Goal: Information Seeking & Learning: Learn about a topic

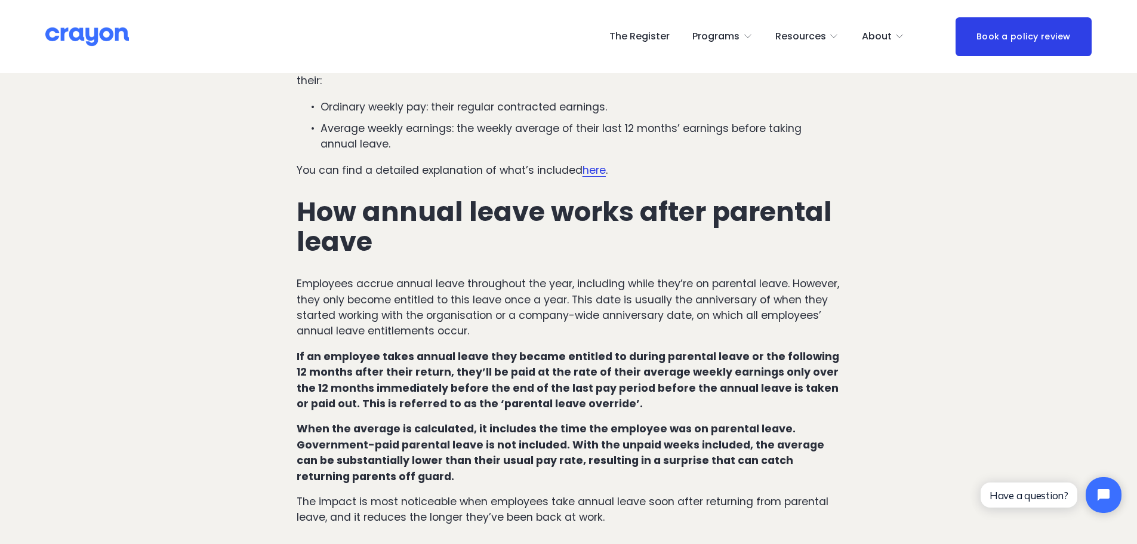
drag, startPoint x: 387, startPoint y: 251, endPoint x: 381, endPoint y: 251, distance: 6.6
click at [387, 276] on p "Employees accrue annual leave throughout the year, including while they’re on p…" at bounding box center [569, 307] width 544 height 63
click at [712, 288] on p "Employees accrue annual leave throughout the year, including while they’re on p…" at bounding box center [569, 307] width 544 height 63
click at [682, 276] on p "Employees accrue annual leave throughout the year, including while they’re on p…" at bounding box center [569, 307] width 544 height 63
click at [415, 287] on p "Employees accrue annual leave throughout the year, including while they’re on p…" at bounding box center [569, 307] width 544 height 63
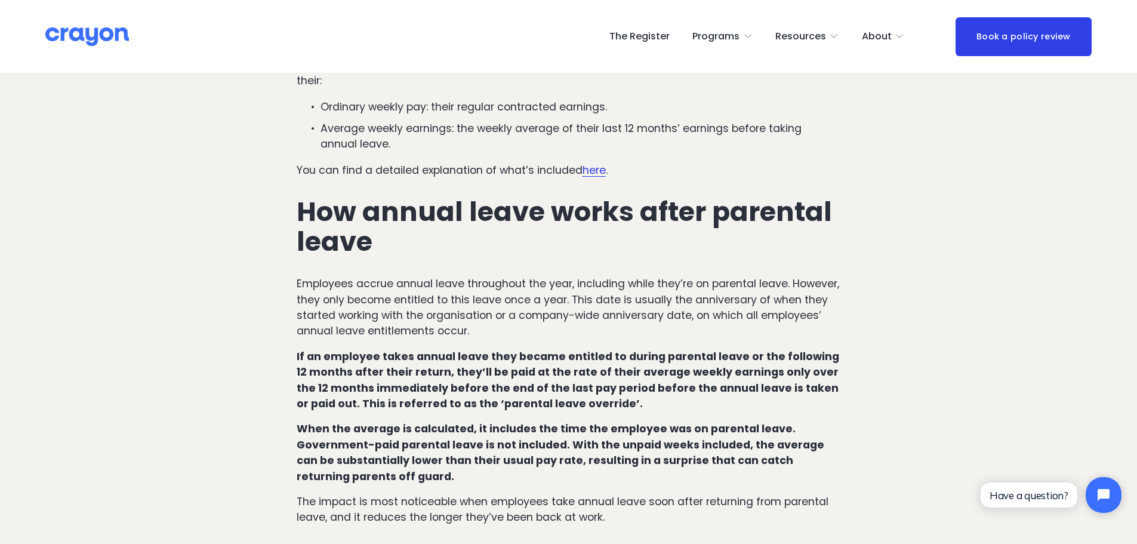
click at [598, 303] on p "Employees accrue annual leave throughout the year, including while they’re on p…" at bounding box center [569, 307] width 544 height 63
click at [509, 349] on strong "If an employee takes annual leave they became entitled to during parental leave…" at bounding box center [569, 379] width 545 height 61
click at [547, 349] on strong "If an employee takes annual leave they became entitled to during parental leave…" at bounding box center [569, 379] width 545 height 61
click at [504, 377] on strong "If an employee takes annual leave they became entitled to during parental leave…" at bounding box center [569, 379] width 545 height 61
click at [642, 365] on strong "If an employee takes annual leave they became entitled to during parental leave…" at bounding box center [569, 379] width 545 height 61
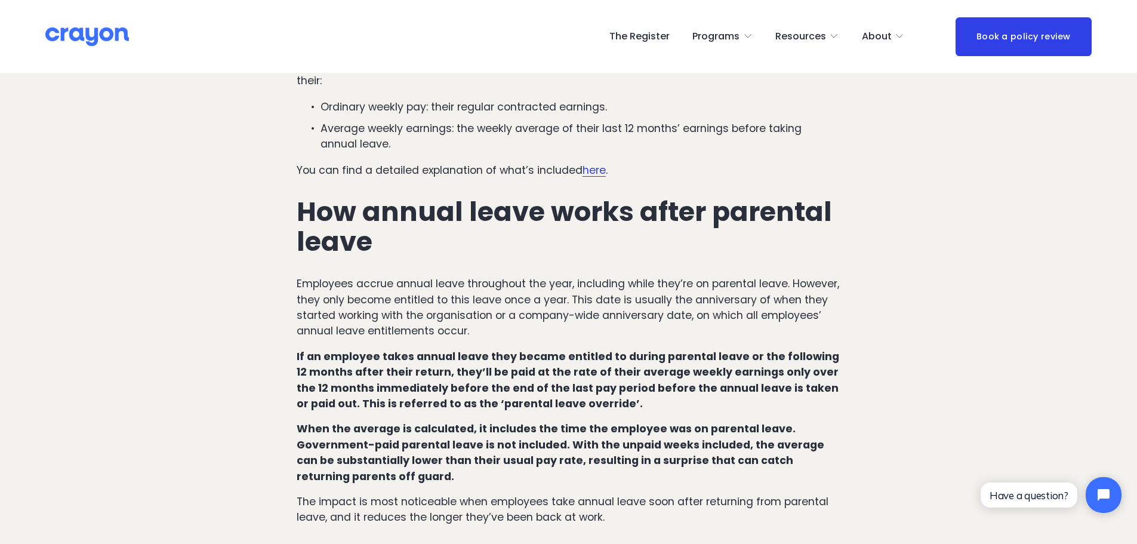
click at [433, 349] on strong "If an employee takes annual leave they became entitled to during parental leave…" at bounding box center [569, 379] width 545 height 61
drag, startPoint x: 650, startPoint y: 370, endPoint x: 278, endPoint y: 328, distance: 374.3
click at [724, 421] on strong "When the average is calculated, it includes the time the employee was on parent…" at bounding box center [562, 451] width 530 height 61
click at [708, 421] on strong "When the average is calculated, it includes the time the employee was on parent…" at bounding box center [562, 451] width 530 height 61
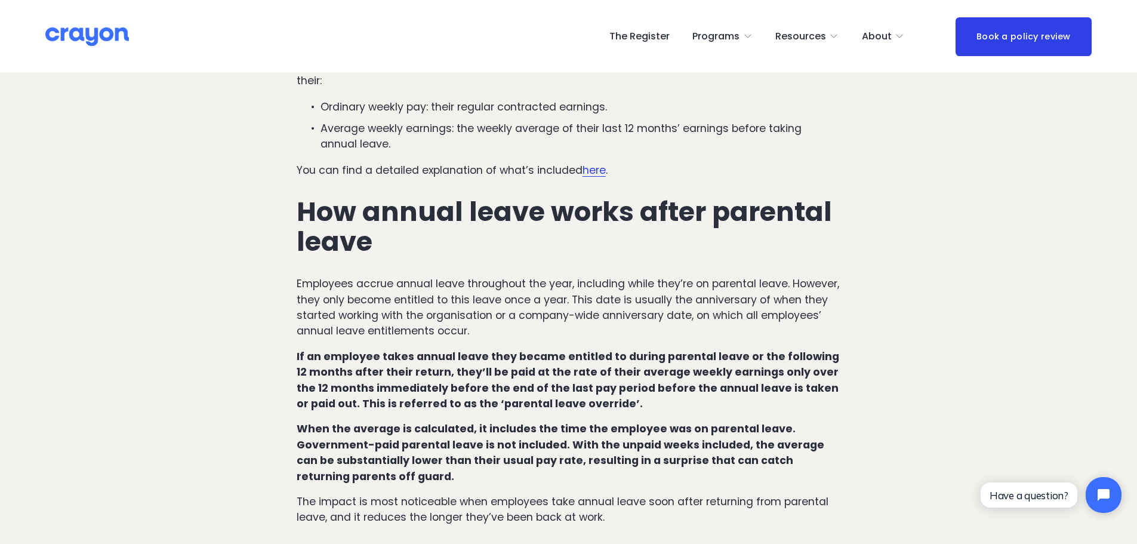
click at [573, 421] on strong "When the average is calculated, it includes the time the employee was on parent…" at bounding box center [562, 451] width 530 height 61
click at [584, 421] on strong "When the average is calculated, it includes the time the employee was on parent…" at bounding box center [562, 451] width 530 height 61
click at [739, 421] on strong "When the average is calculated, it includes the time the employee was on parent…" at bounding box center [562, 451] width 530 height 61
click at [729, 436] on strong "When the average is calculated, it includes the time the employee was on parent…" at bounding box center [562, 451] width 530 height 61
drag, startPoint x: 449, startPoint y: 444, endPoint x: 364, endPoint y: 441, distance: 84.8
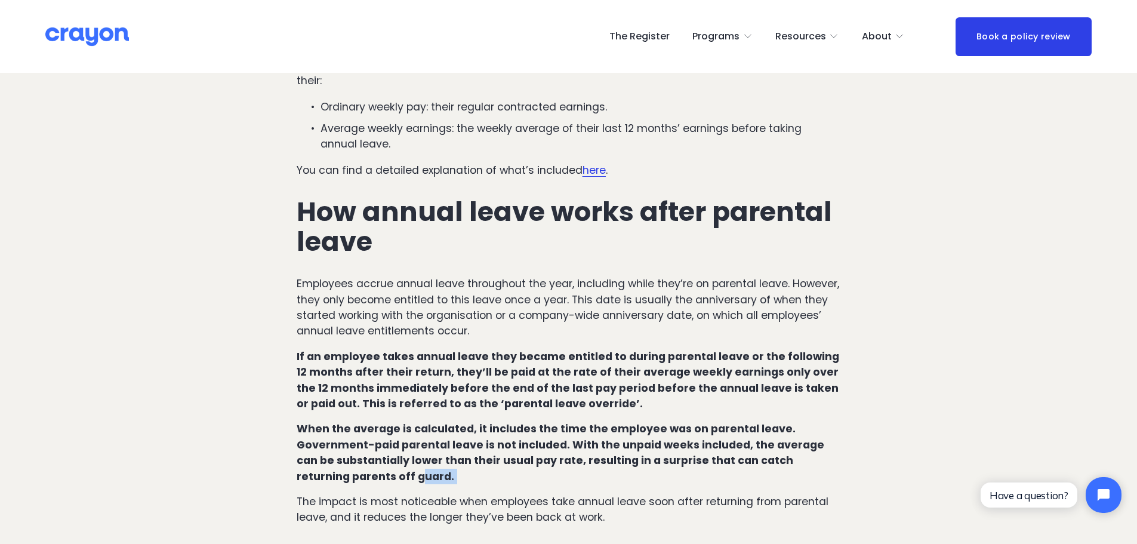
click at [365, 441] on p "When the average is calculated, it includes the time the employee was on parent…" at bounding box center [569, 452] width 544 height 63
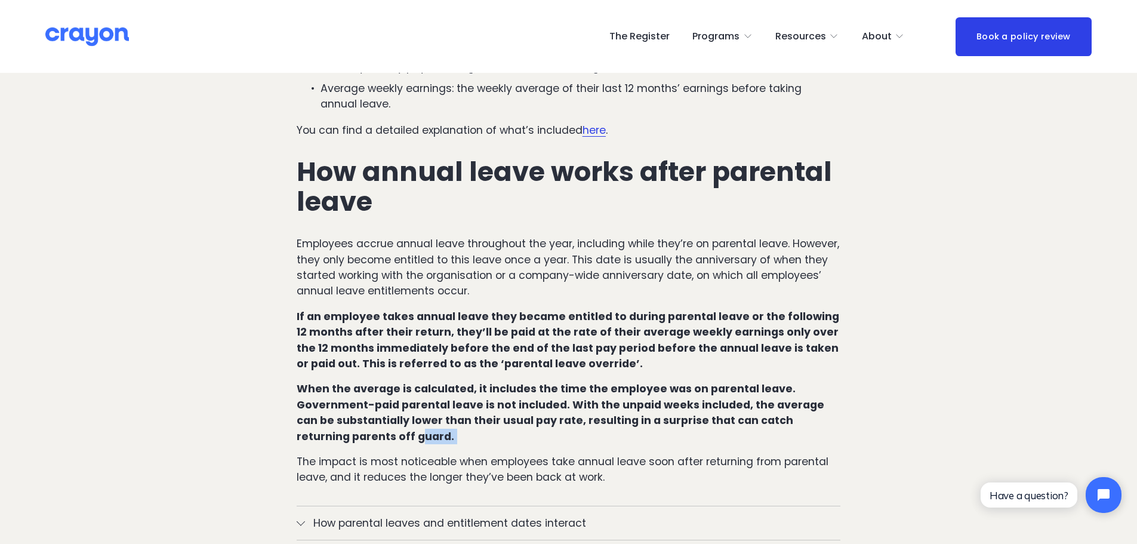
scroll to position [657, 0]
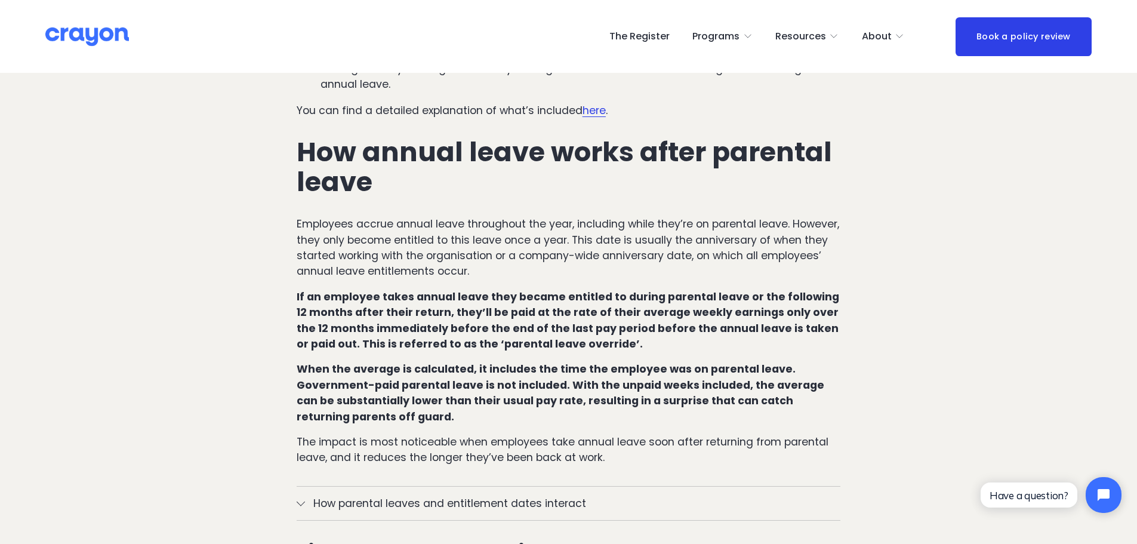
click at [453, 404] on div "How annual leave works in New Zealand under regular circumstances Under the Hol…" at bounding box center [569, 177] width 544 height 577
click at [645, 434] on p "The impact is most noticeable when employees take annual leave soon after retur…" at bounding box center [569, 450] width 544 height 32
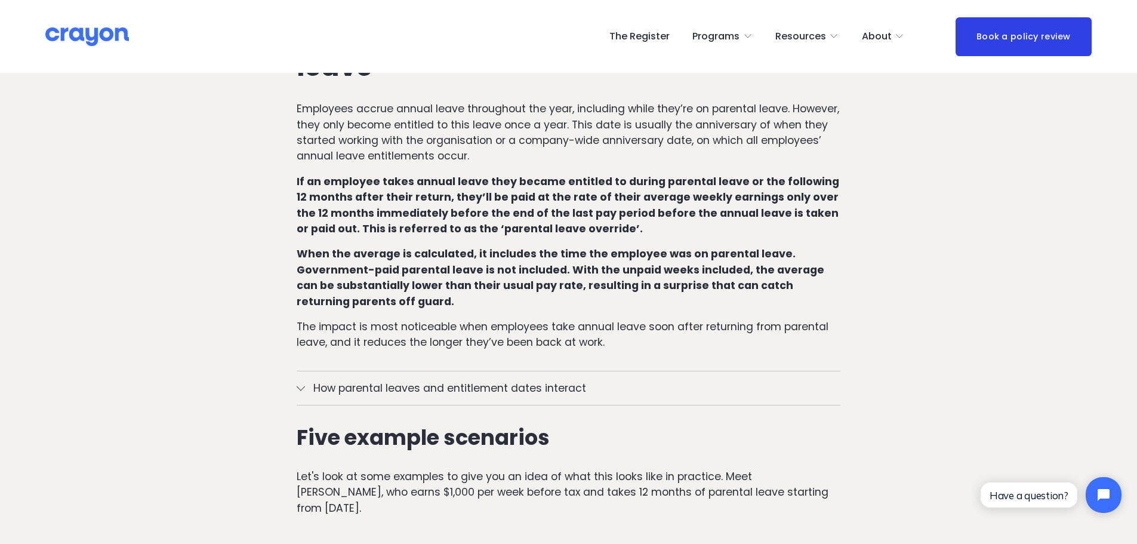
scroll to position [776, 0]
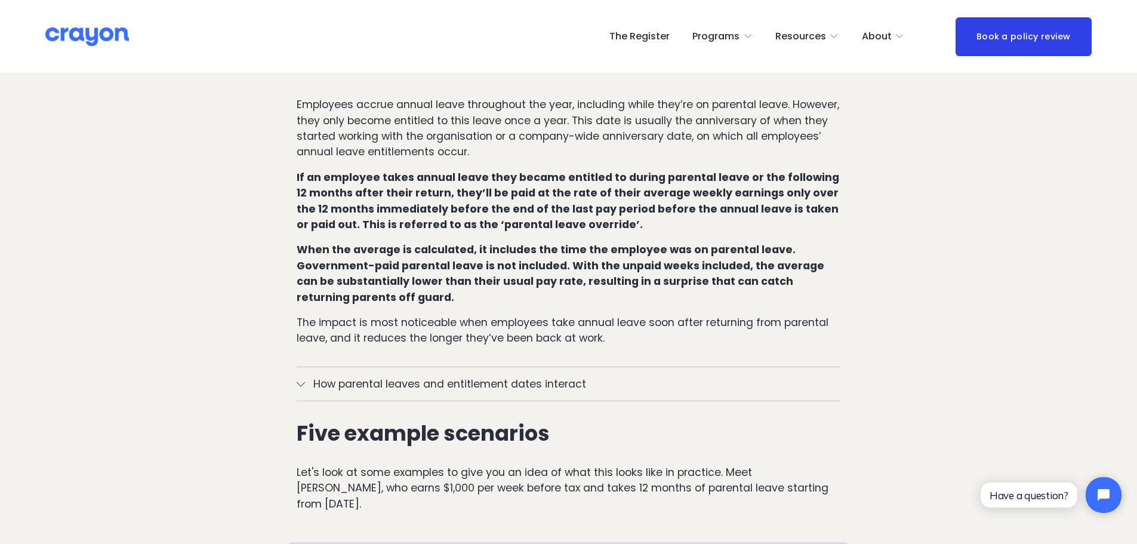
click at [445, 376] on span "How parental leaves and entitlement dates interact" at bounding box center [573, 384] width 536 height 16
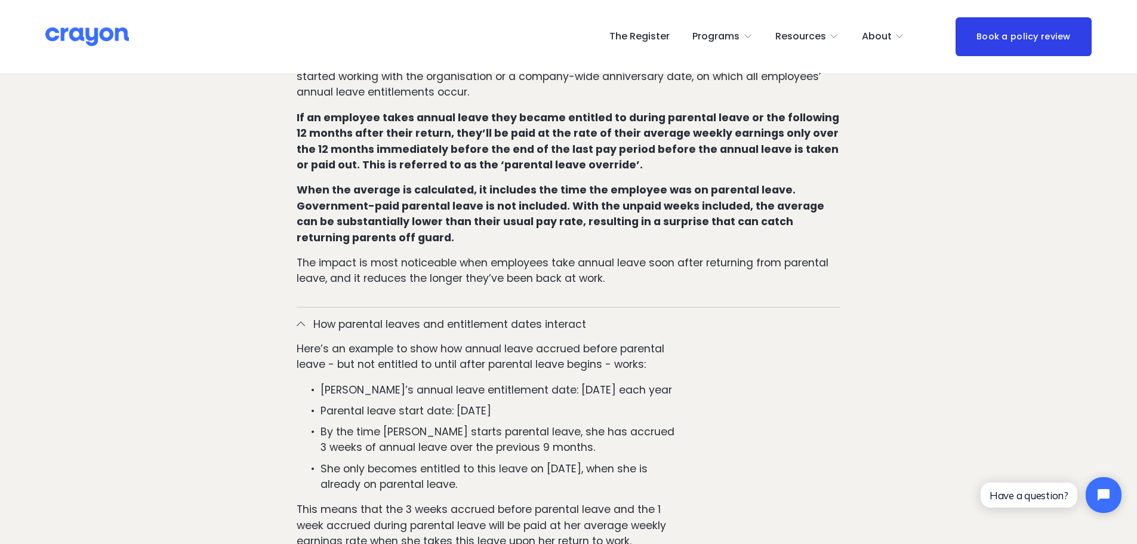
scroll to position [895, 0]
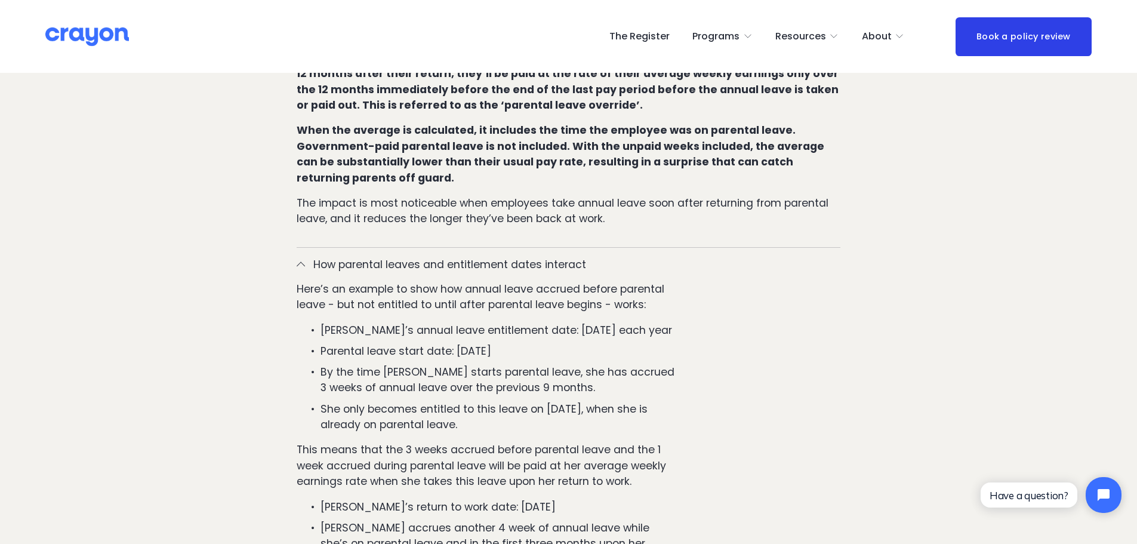
click at [536, 442] on p "This means that the 3 weeks accrued before parental leave and the 1 week accrue…" at bounding box center [487, 465] width 381 height 47
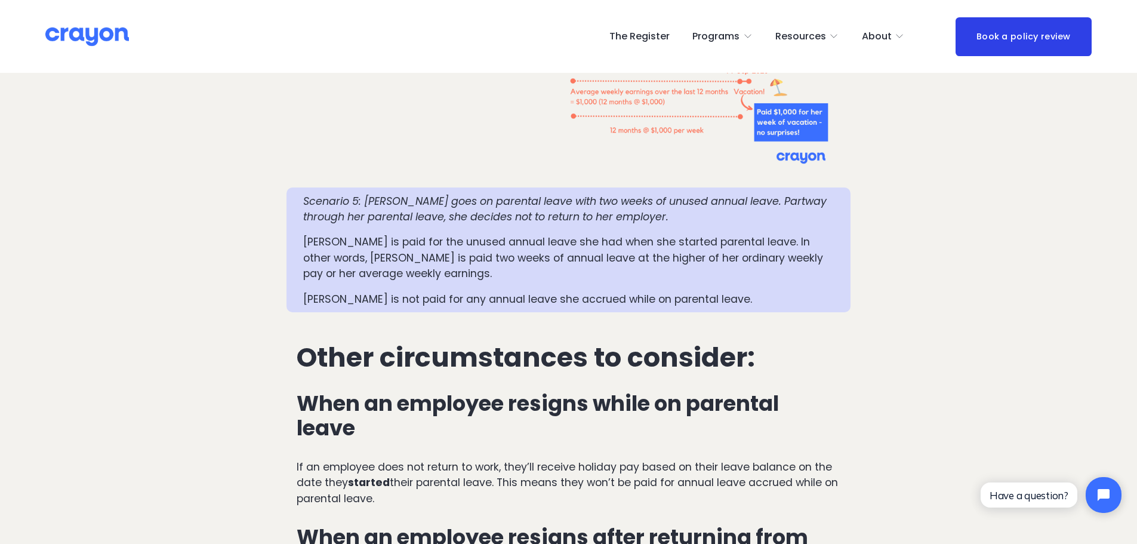
scroll to position [2985, 0]
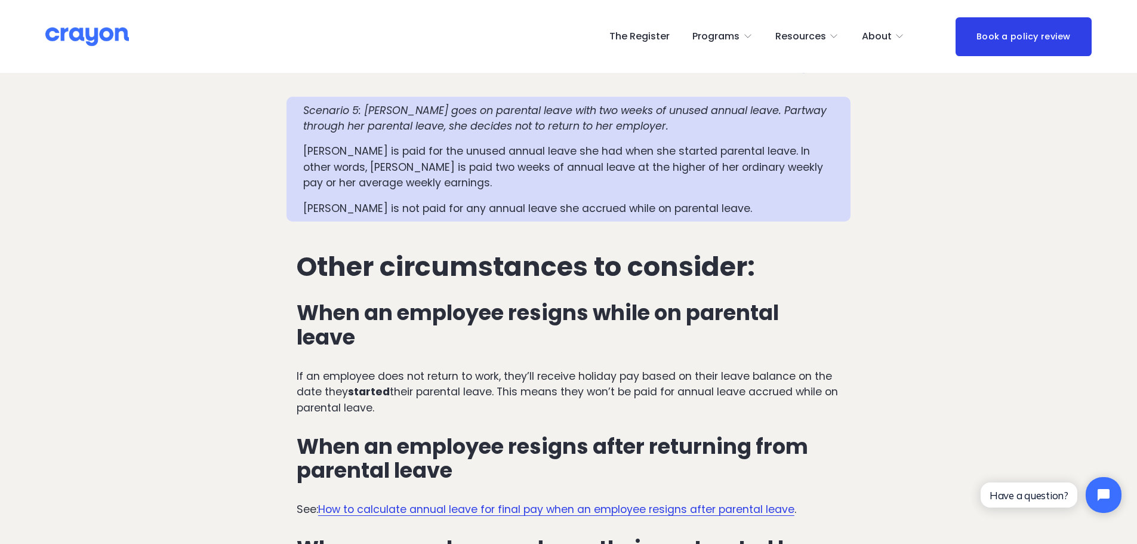
click at [652, 368] on p "If an employee does not return to work, they’ll receive holiday pay based on th…" at bounding box center [569, 391] width 544 height 47
click at [614, 368] on p "If an employee does not return to work, they’ll receive holiday pay based on th…" at bounding box center [569, 391] width 544 height 47
click at [807, 368] on p "If an employee does not return to work, they’ll receive holiday pay based on th…" at bounding box center [569, 391] width 544 height 47
click at [457, 368] on p "If an employee does not return to work, they’ll receive holiday pay based on th…" at bounding box center [569, 391] width 544 height 47
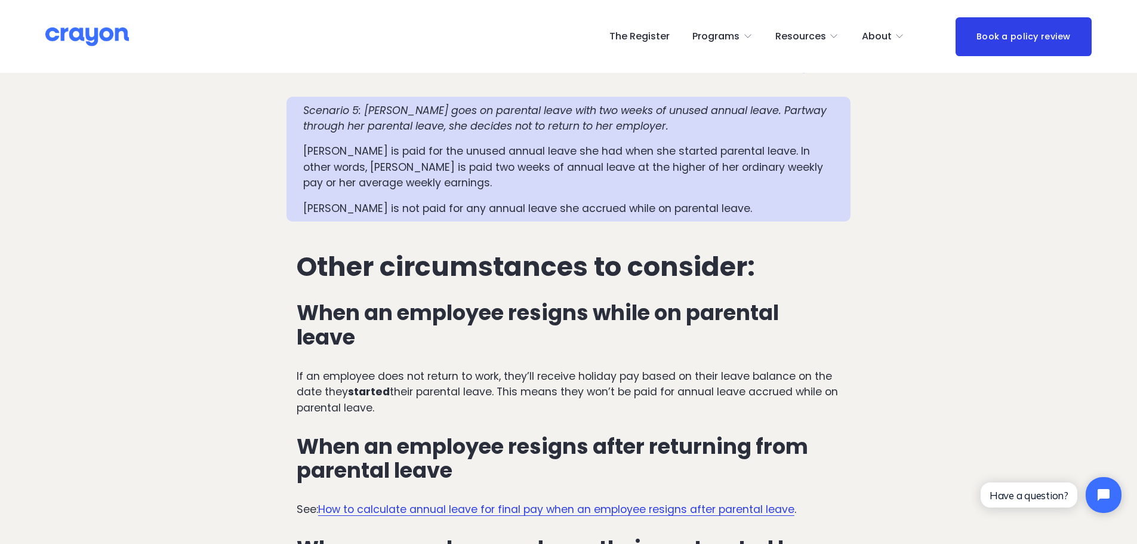
click at [507, 368] on p "If an employee does not return to work, they’ll receive holiday pay based on th…" at bounding box center [569, 391] width 544 height 47
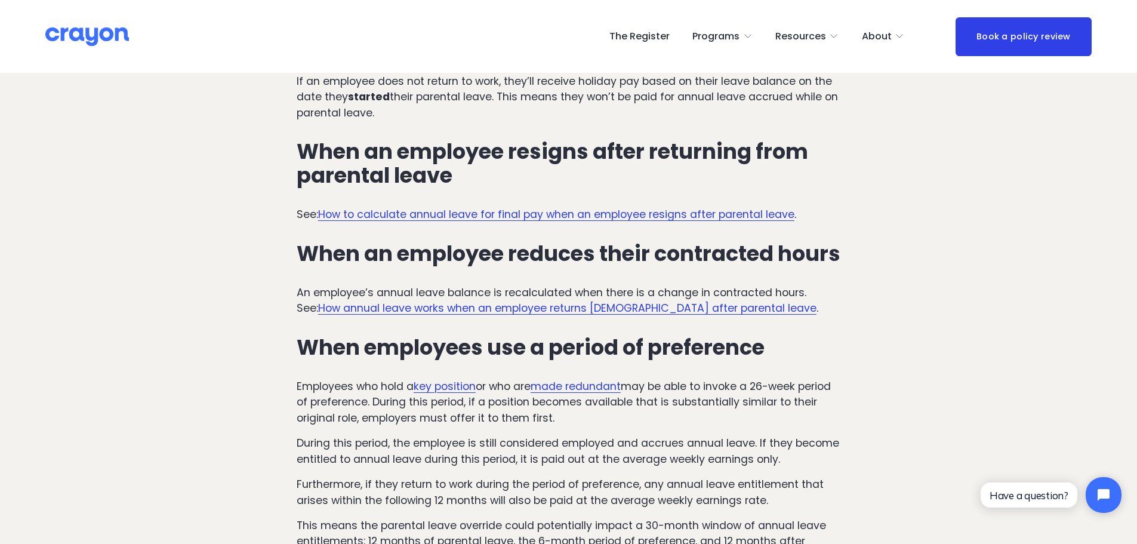
scroll to position [3283, 0]
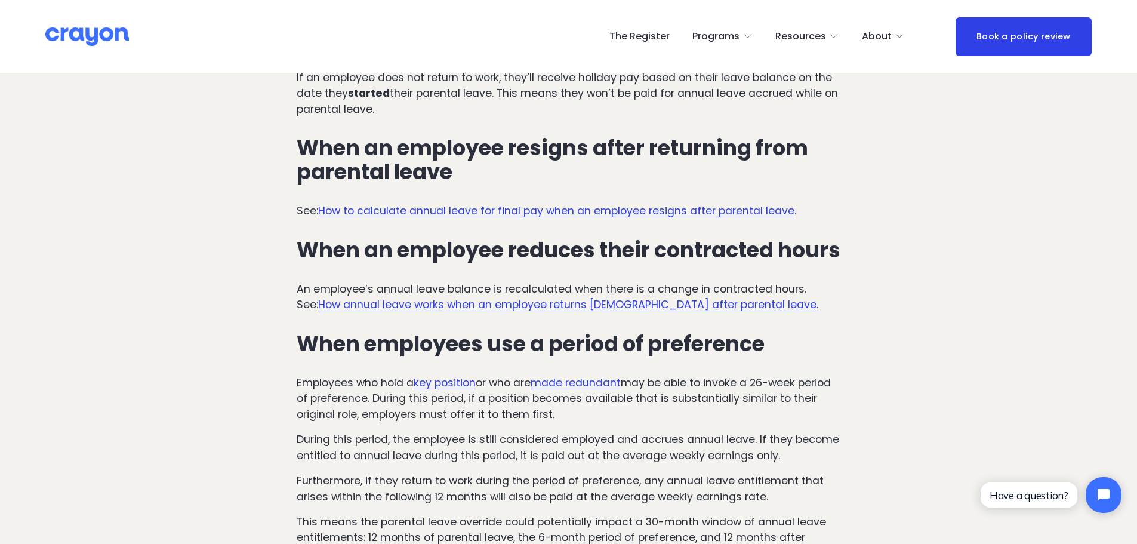
click at [439, 432] on p "During this period, the employee is still considered employed and accrues annua…" at bounding box center [569, 448] width 544 height 32
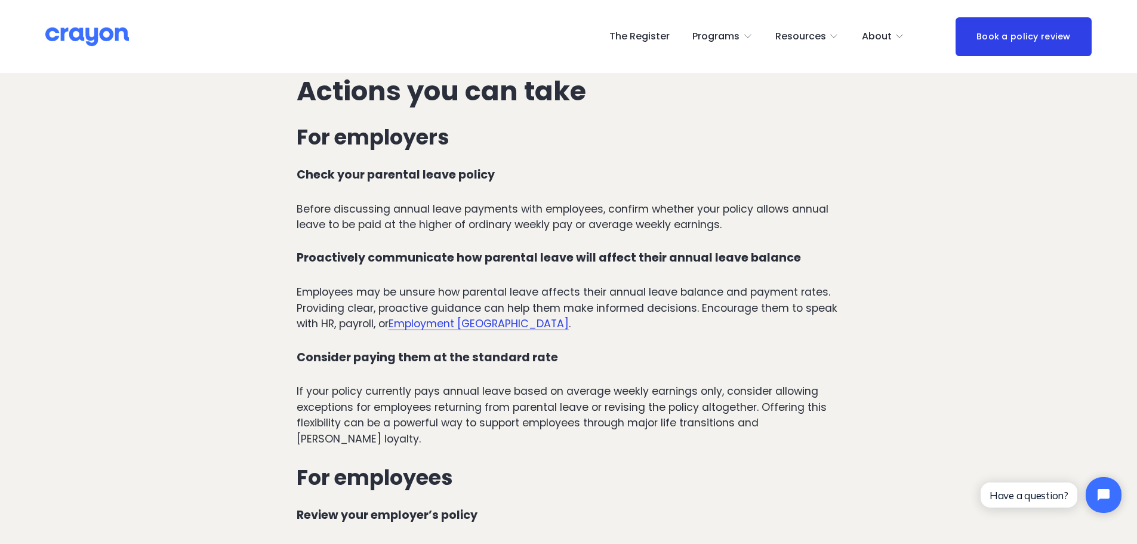
scroll to position [3940, 0]
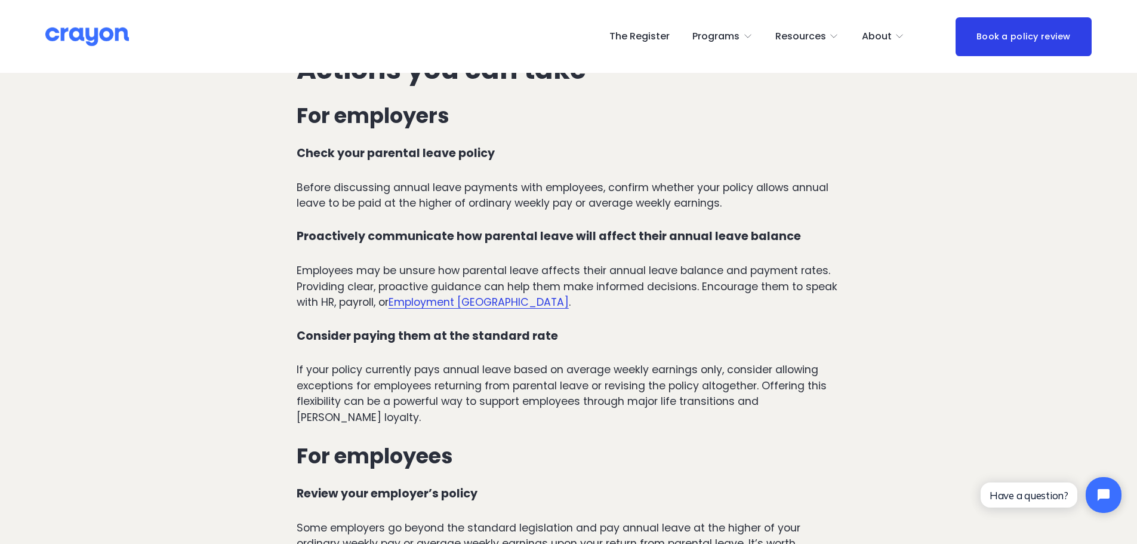
click at [503, 369] on div "Other circumstances to consider: When an employee resigns while on parental lea…" at bounding box center [569, 52] width 544 height 1510
click at [682, 362] on p "If your policy currently pays annual leave based on average weekly earnings onl…" at bounding box center [569, 393] width 544 height 63
click at [476, 444] on h3 "For employees" at bounding box center [569, 456] width 544 height 24
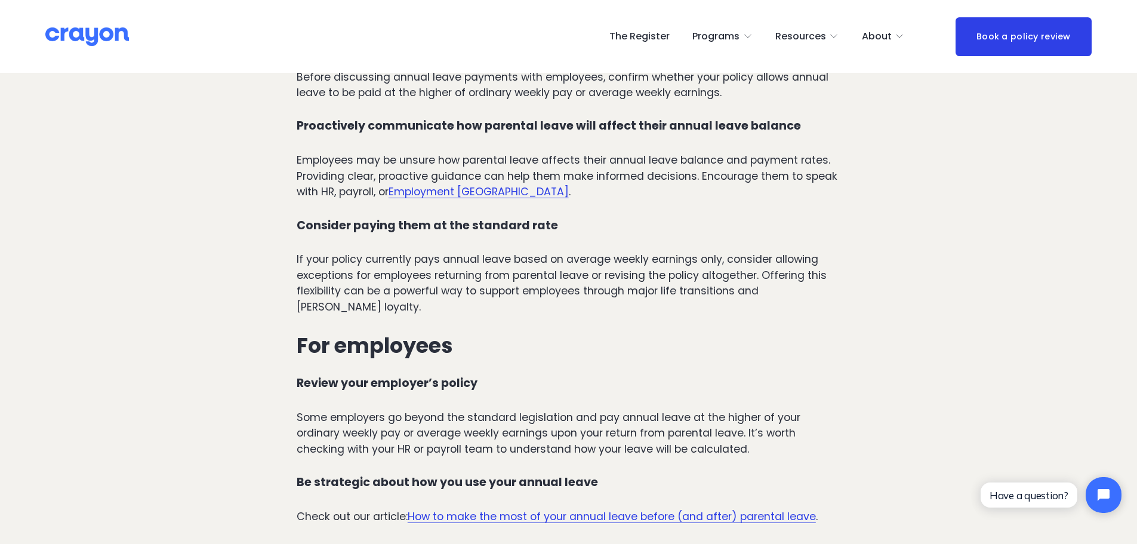
scroll to position [4060, 0]
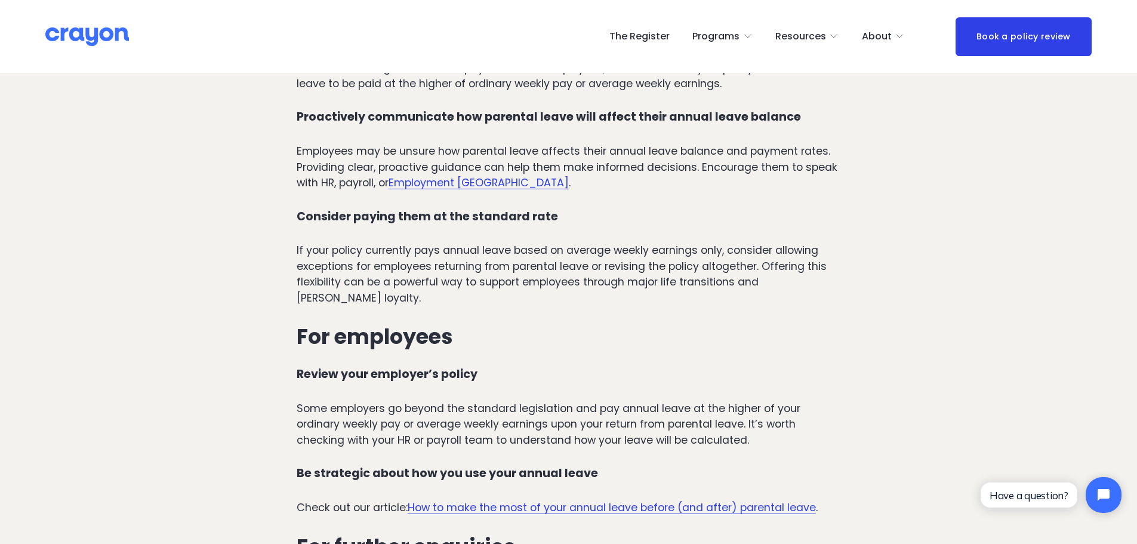
click at [608, 401] on p "Some employers go beyond the standard legislation and pay annual leave at the h…" at bounding box center [569, 424] width 544 height 47
click at [719, 368] on h4 "Review your employer’s policy" at bounding box center [569, 375] width 544 height 14
click at [609, 325] on h3 "For employees" at bounding box center [569, 337] width 544 height 24
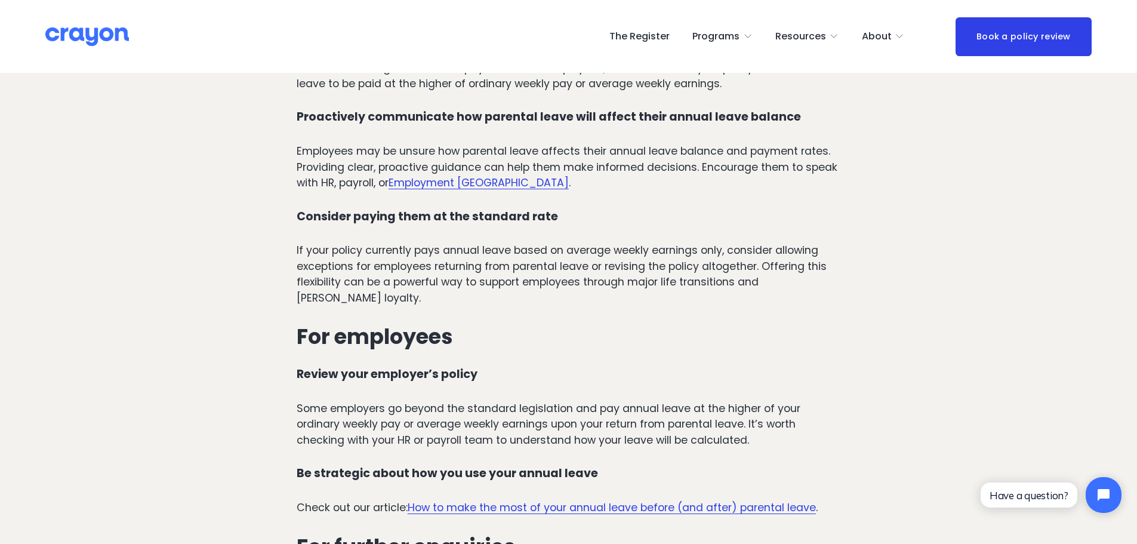
click at [661, 242] on p "If your policy currently pays annual leave based on average weekly earnings onl…" at bounding box center [569, 273] width 544 height 63
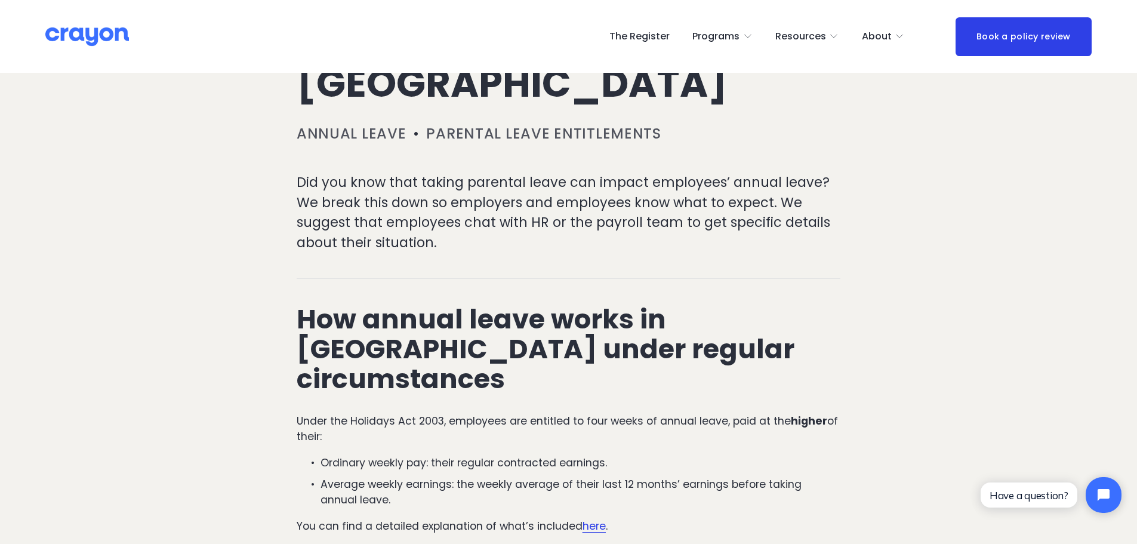
scroll to position [310, 0]
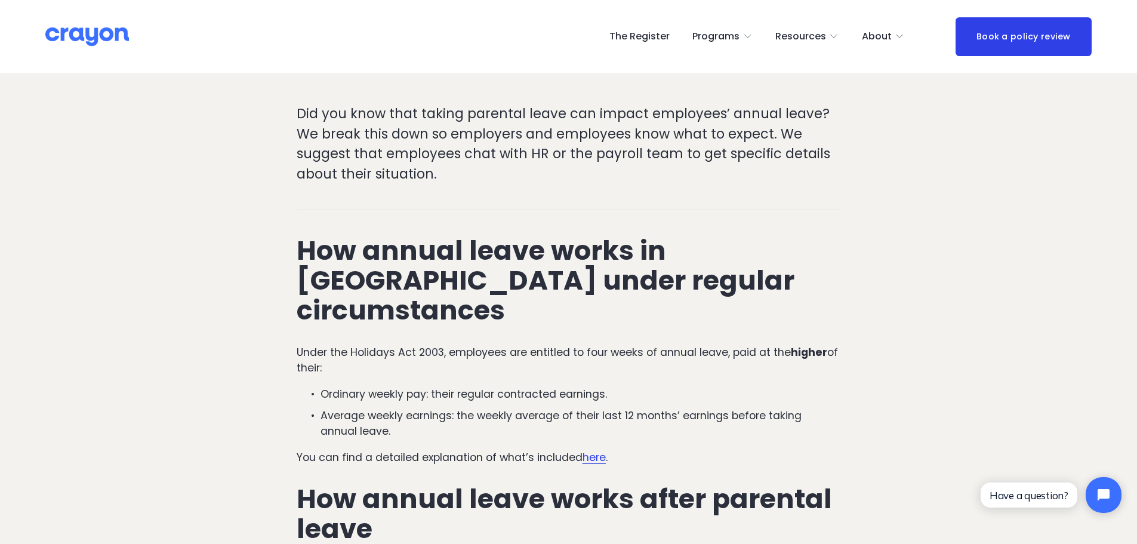
click at [613, 386] on ul "Ordinary weekly pay: their regular contracted earnings. Average weekly earnings…" at bounding box center [569, 412] width 544 height 53
click at [641, 348] on div "How annual leave works in New Zealand under regular circumstances Under the Hol…" at bounding box center [569, 524] width 544 height 577
click at [714, 344] on p "Under the Holidays Act 2003, employees are entitled to four weeks of annual lea…" at bounding box center [569, 360] width 544 height 32
click at [535, 386] on p "Ordinary weekly pay: their regular contracted earnings." at bounding box center [581, 394] width 520 height 16
click at [504, 408] on p "Average weekly earnings: the weekly average of their last 12 months’ earnings b…" at bounding box center [581, 424] width 520 height 32
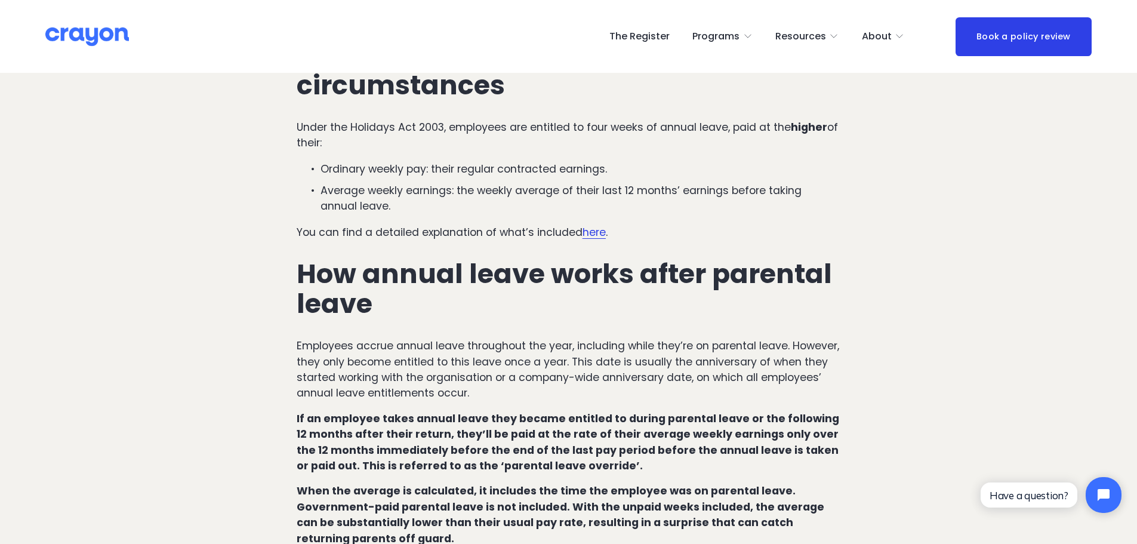
scroll to position [549, 0]
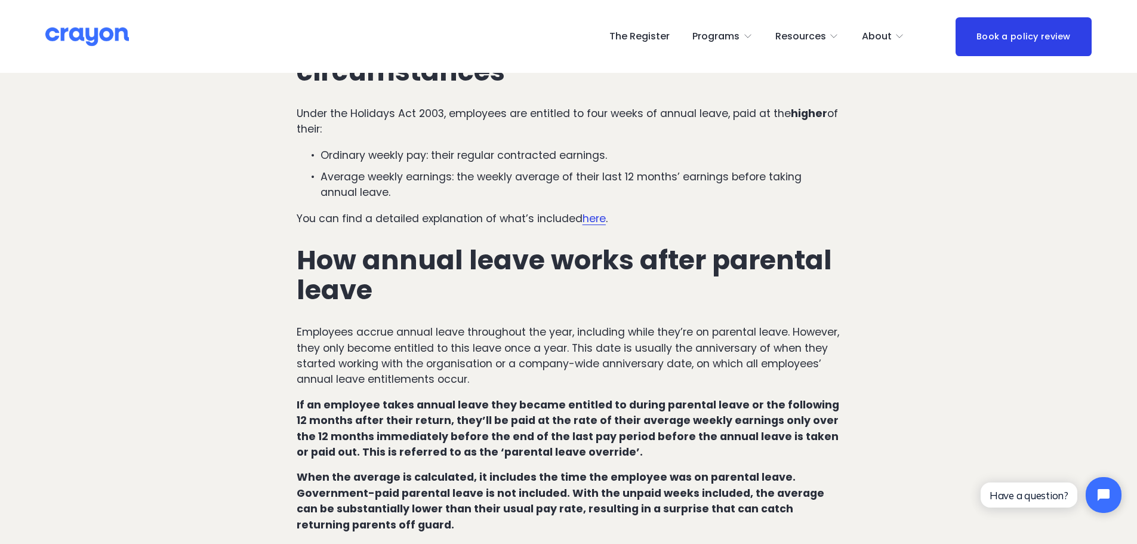
click at [504, 365] on div "How annual leave works in New Zealand under regular circumstances Under the Hol…" at bounding box center [569, 285] width 544 height 577
click at [399, 413] on strong "If an employee takes annual leave they became entitled to during parental leave…" at bounding box center [569, 428] width 545 height 61
click at [684, 347] on p "Employees accrue annual leave throughout the year, including while they’re on p…" at bounding box center [569, 355] width 544 height 63
click at [658, 337] on p "Employees accrue annual leave throughout the year, including while they’re on p…" at bounding box center [569, 355] width 544 height 63
click at [678, 398] on strong "If an employee takes annual leave they became entitled to during parental leave…" at bounding box center [569, 428] width 545 height 61
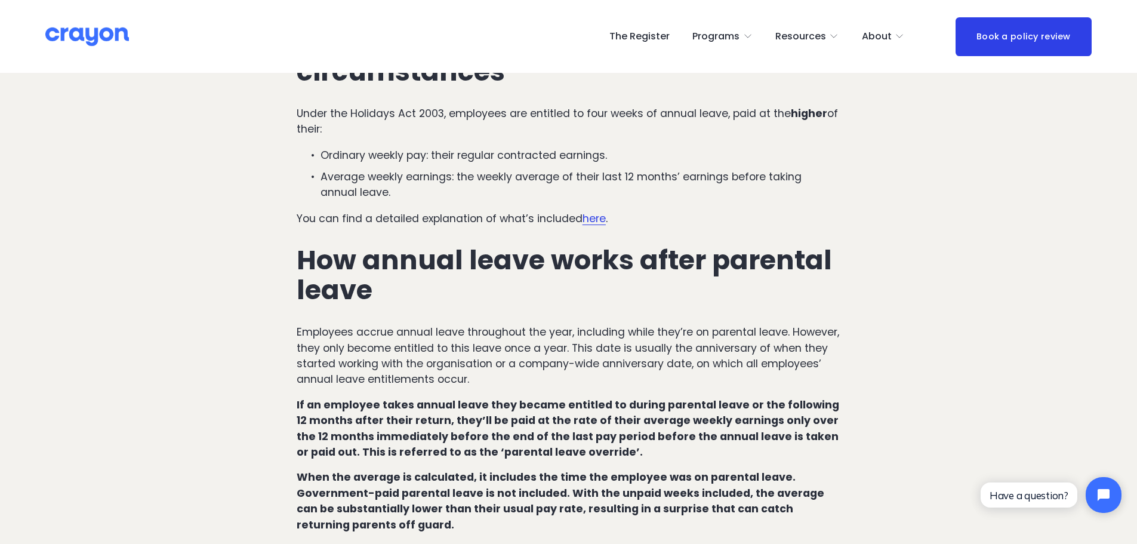
click at [457, 398] on strong "If an employee takes annual leave they became entitled to during parental leave…" at bounding box center [569, 428] width 545 height 61
click at [658, 398] on strong "If an employee takes annual leave they became entitled to during parental leave…" at bounding box center [569, 428] width 545 height 61
click at [639, 398] on strong "If an employee takes annual leave they became entitled to during parental leave…" at bounding box center [569, 428] width 545 height 61
click at [648, 413] on strong "If an employee takes annual leave they became entitled to during parental leave…" at bounding box center [569, 428] width 545 height 61
click at [709, 402] on strong "If an employee takes annual leave they became entitled to during parental leave…" at bounding box center [569, 428] width 545 height 61
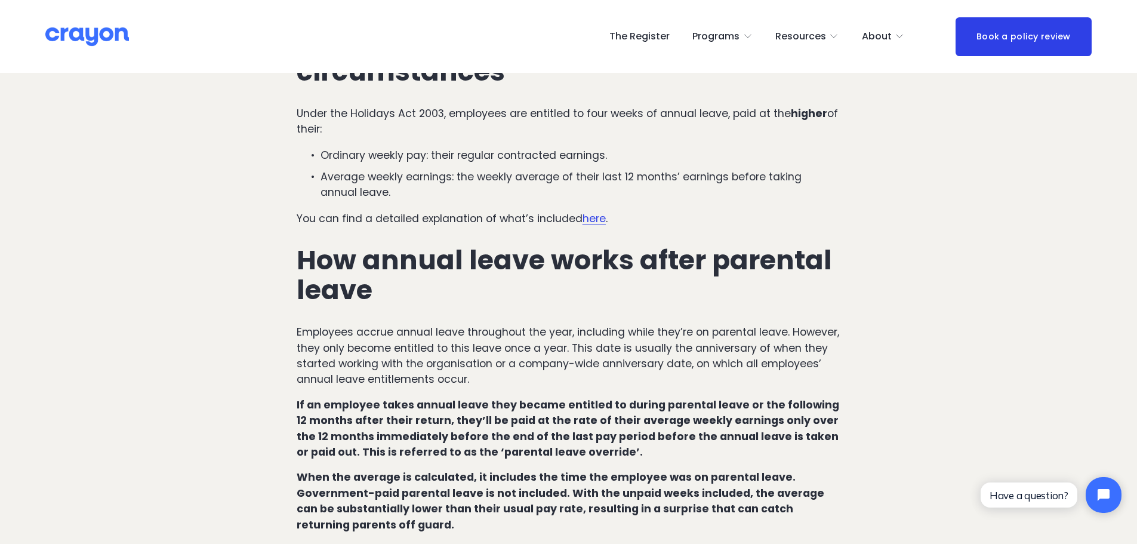
click at [647, 432] on div "How annual leave works in New Zealand under regular circumstances Under the Hol…" at bounding box center [569, 285] width 544 height 577
click at [653, 423] on p "If an employee takes annual leave they became entitled to during parental leave…" at bounding box center [569, 428] width 544 height 63
click at [531, 426] on strong "If an employee takes annual leave they became entitled to during parental leave…" at bounding box center [569, 428] width 545 height 61
click at [515, 398] on strong "If an employee takes annual leave they became entitled to during parental leave…" at bounding box center [569, 428] width 545 height 61
click at [618, 426] on p "If an employee takes annual leave they became entitled to during parental leave…" at bounding box center [569, 428] width 544 height 63
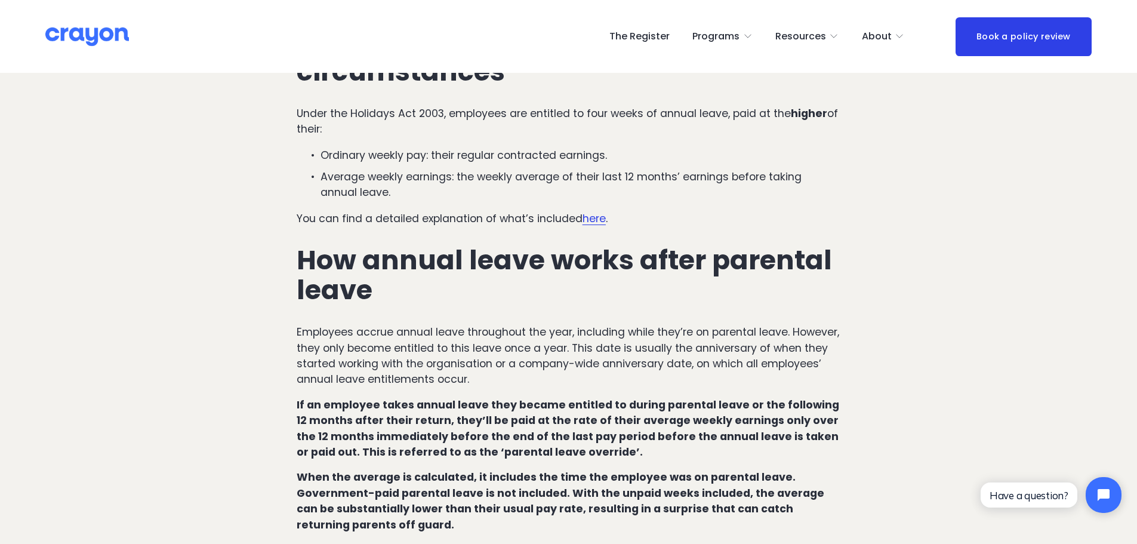
click at [488, 410] on strong "If an employee takes annual leave they became entitled to during parental leave…" at bounding box center [569, 428] width 545 height 61
click at [478, 398] on strong "If an employee takes annual leave they became entitled to during parental leave…" at bounding box center [569, 428] width 545 height 61
click at [426, 398] on strong "If an employee takes annual leave they became entitled to during parental leave…" at bounding box center [569, 428] width 545 height 61
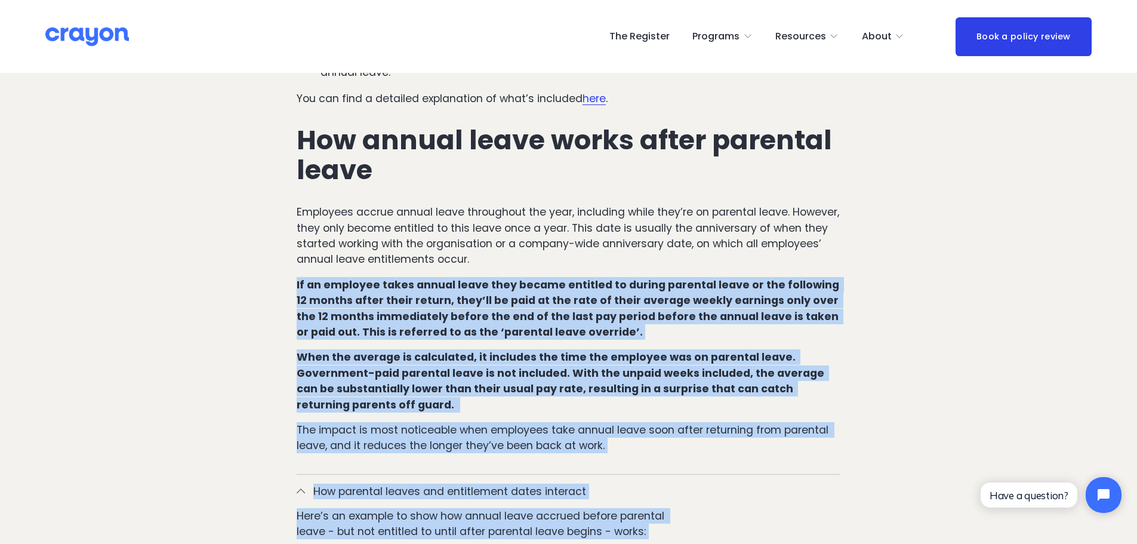
scroll to position [720, 0]
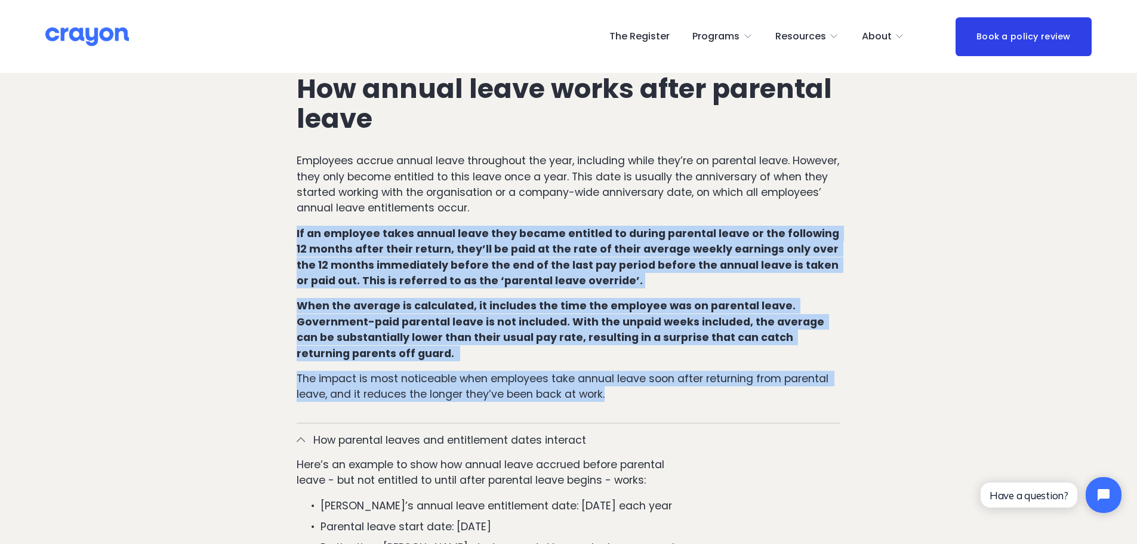
drag, startPoint x: 295, startPoint y: 377, endPoint x: 616, endPoint y: 371, distance: 321.2
click at [616, 371] on div "How annual leave works in New Zealand under regular circumstances Under the Hol…" at bounding box center [569, 114] width 564 height 597
copy div "If an employee takes annual leave they became entitled to during parental leave…"
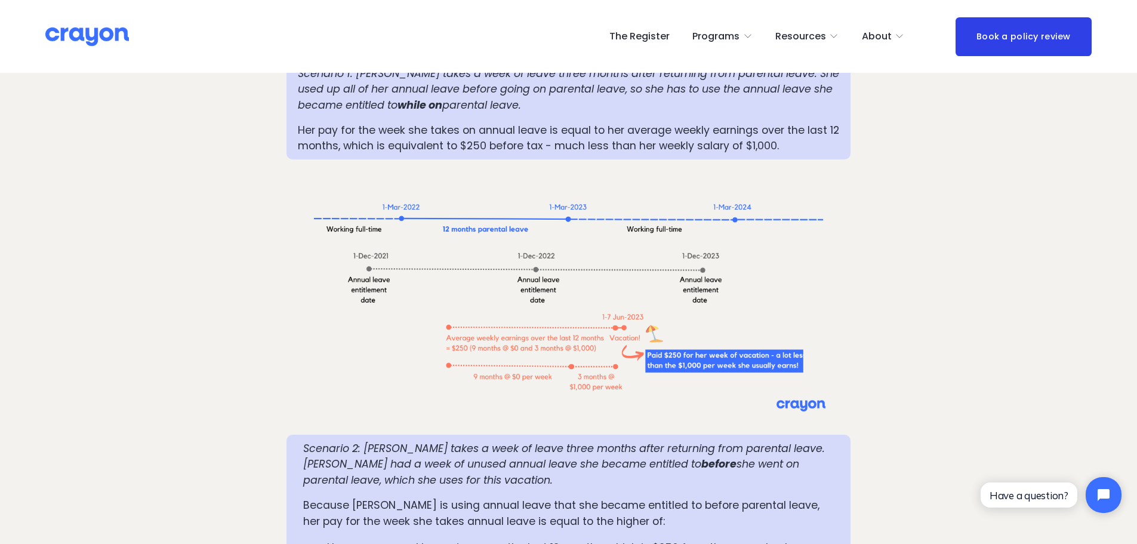
scroll to position [1795, 0]
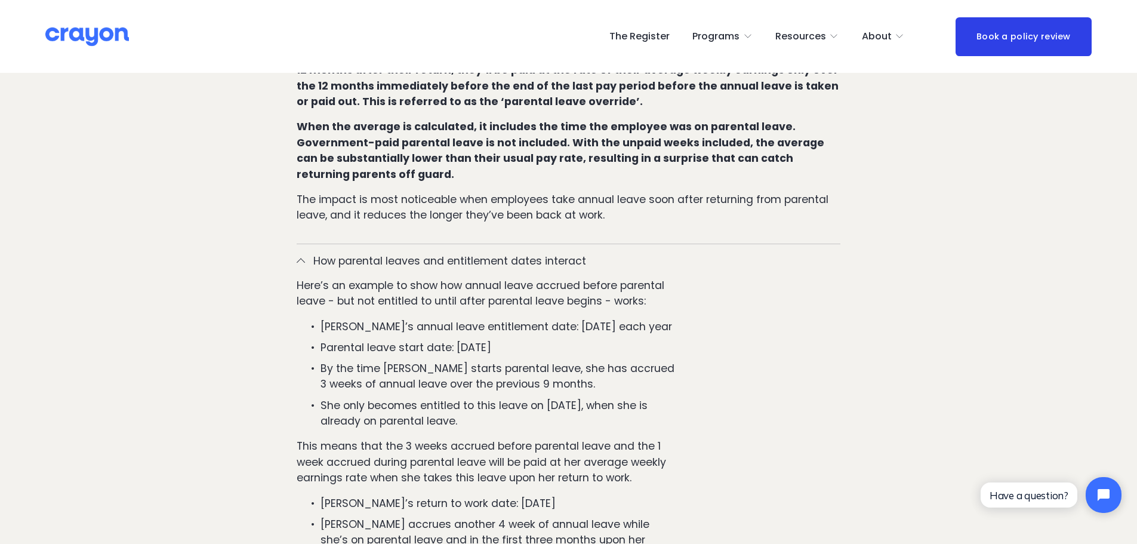
click at [629, 319] on ul "Jane’s annual leave entitlement date: 1 September each year Parental leave star…" at bounding box center [487, 374] width 381 height 110
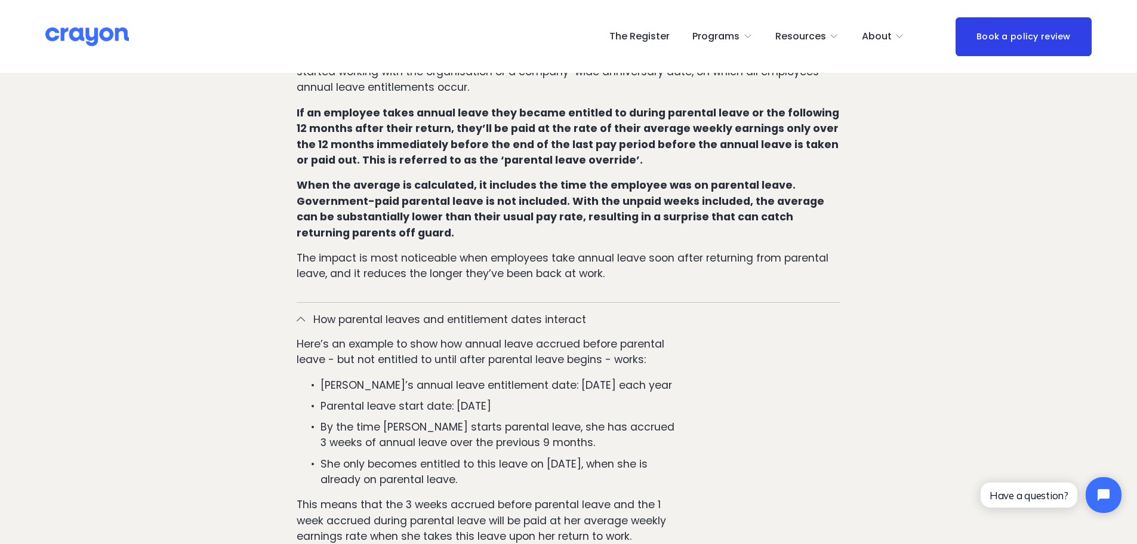
scroll to position [780, 0]
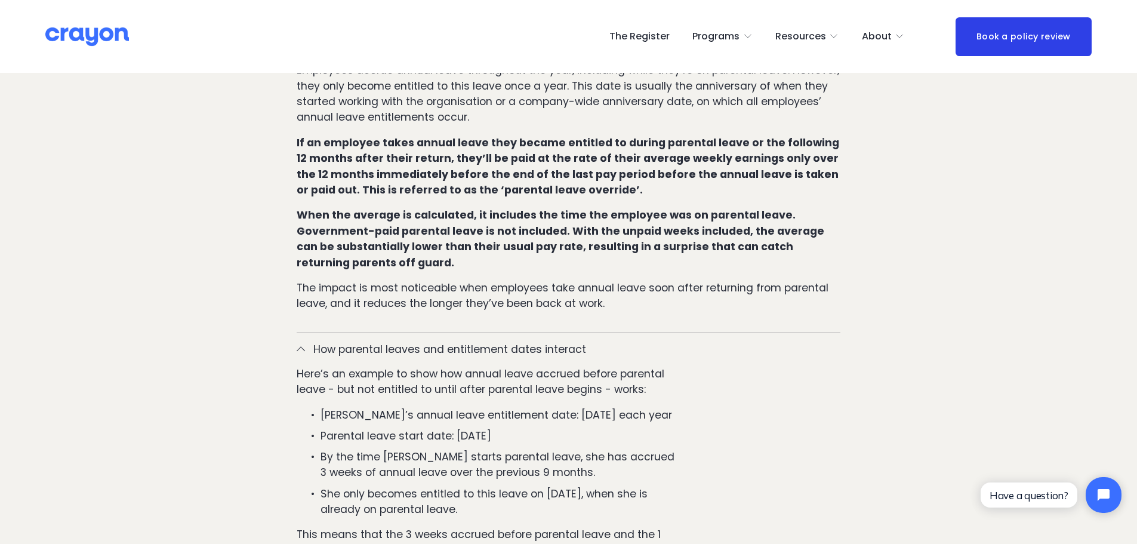
scroll to position [839, 0]
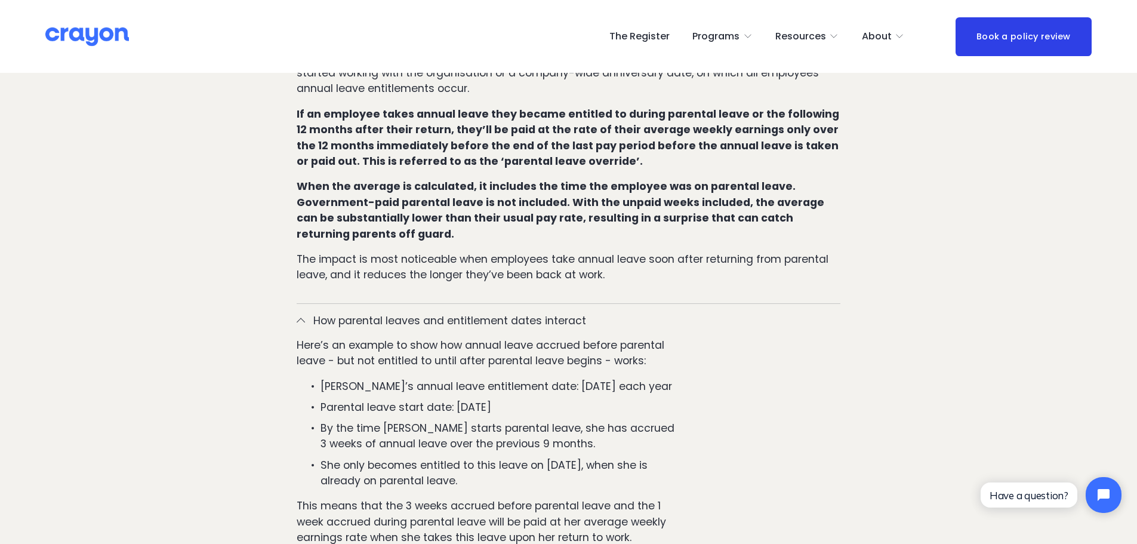
click at [731, 439] on div "Here’s an example to show how annual leave accrued before parental leave - but …" at bounding box center [569, 536] width 544 height 398
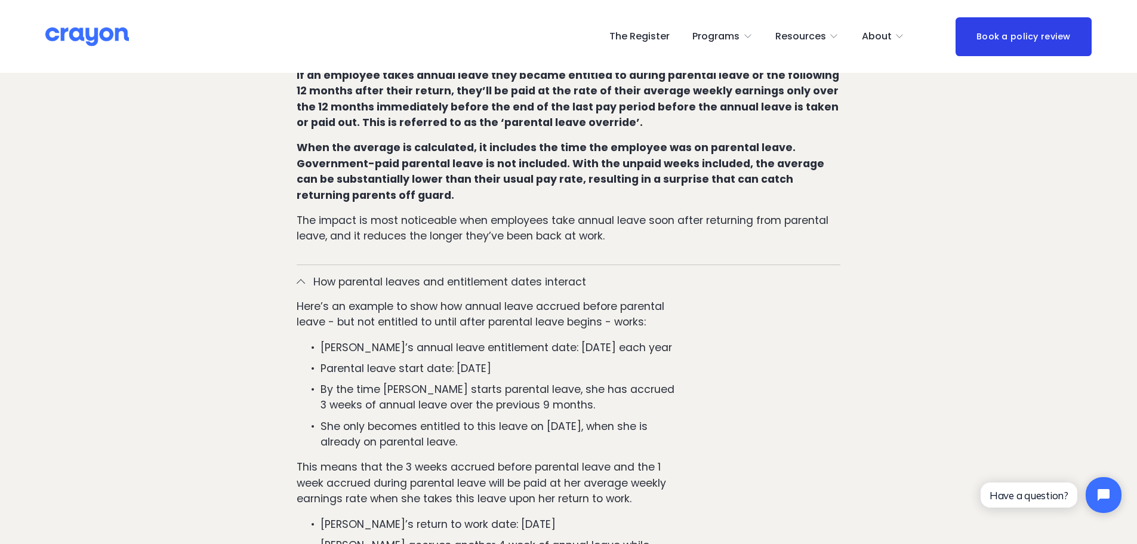
scroll to position [899, 0]
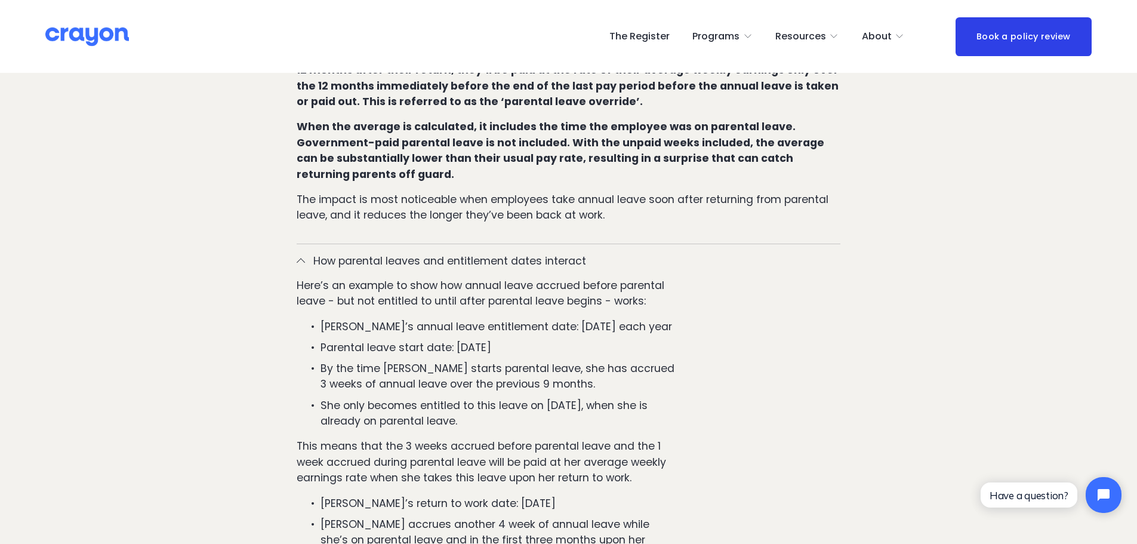
click at [657, 438] on p "This means that the 3 weeks accrued before parental leave and the 1 week accrue…" at bounding box center [487, 461] width 381 height 47
click at [717, 407] on div "Here’s an example to show how annual leave accrued before parental leave - but …" at bounding box center [569, 477] width 544 height 398
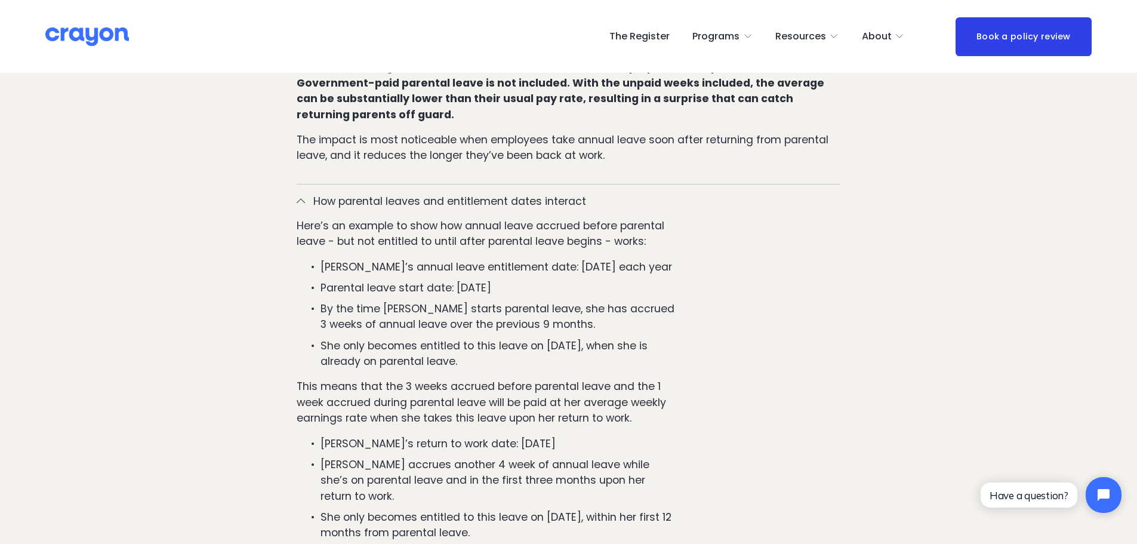
click at [712, 387] on div "Here’s an example to show how annual leave accrued before parental leave - but …" at bounding box center [569, 417] width 544 height 398
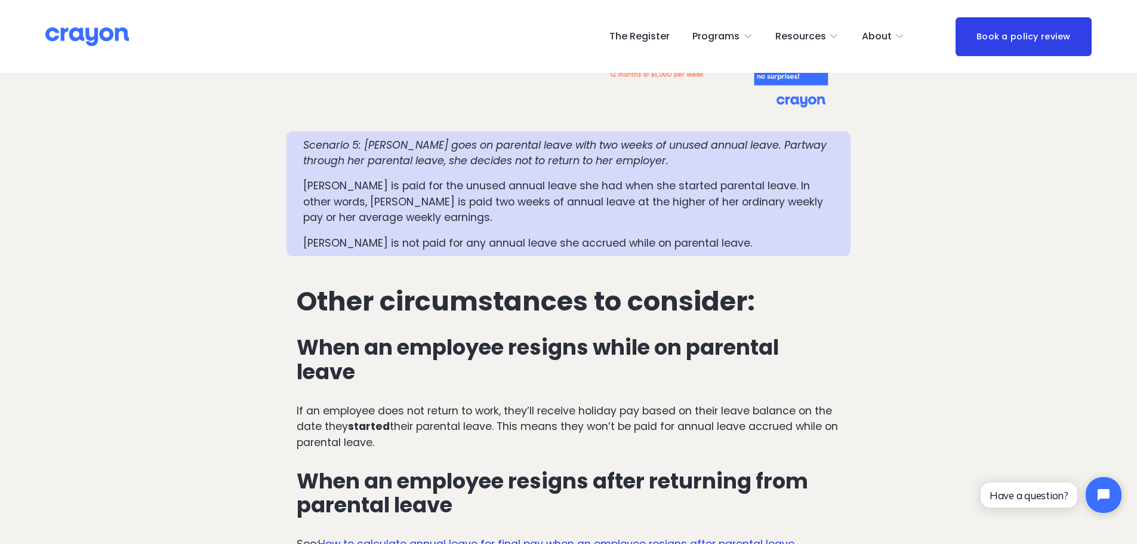
scroll to position [3048, 0]
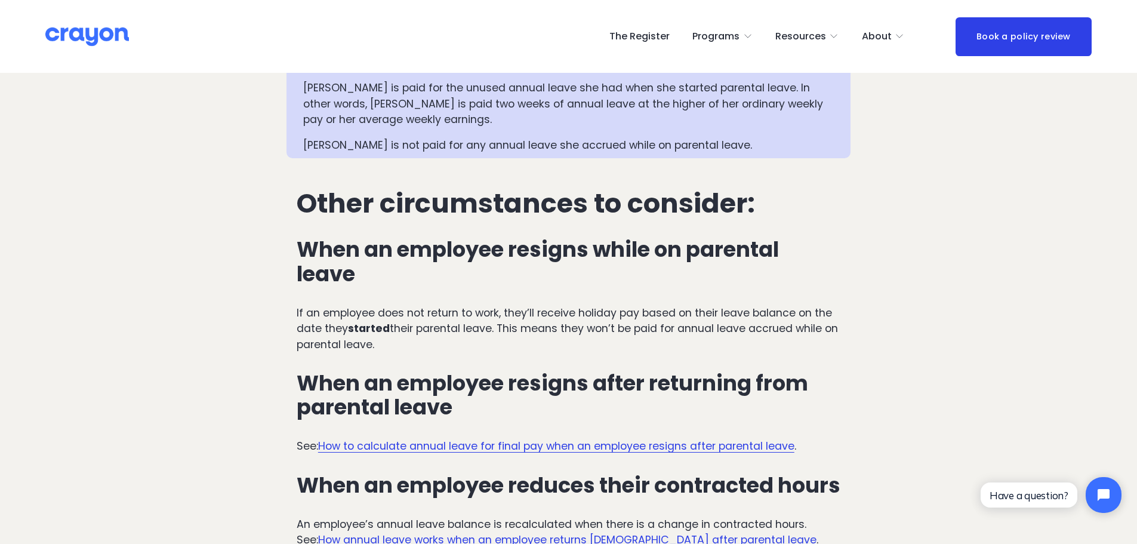
click at [597, 305] on p "If an employee does not return to work, they’ll receive holiday pay based on th…" at bounding box center [569, 328] width 544 height 47
click at [515, 305] on p "If an employee does not return to work, they’ll receive holiday pay based on th…" at bounding box center [569, 328] width 544 height 47
click at [503, 305] on p "If an employee does not return to work, they’ll receive holiday pay based on th…" at bounding box center [569, 328] width 544 height 47
click at [414, 305] on p "If an employee does not return to work, they’ll receive holiday pay based on th…" at bounding box center [569, 328] width 544 height 47
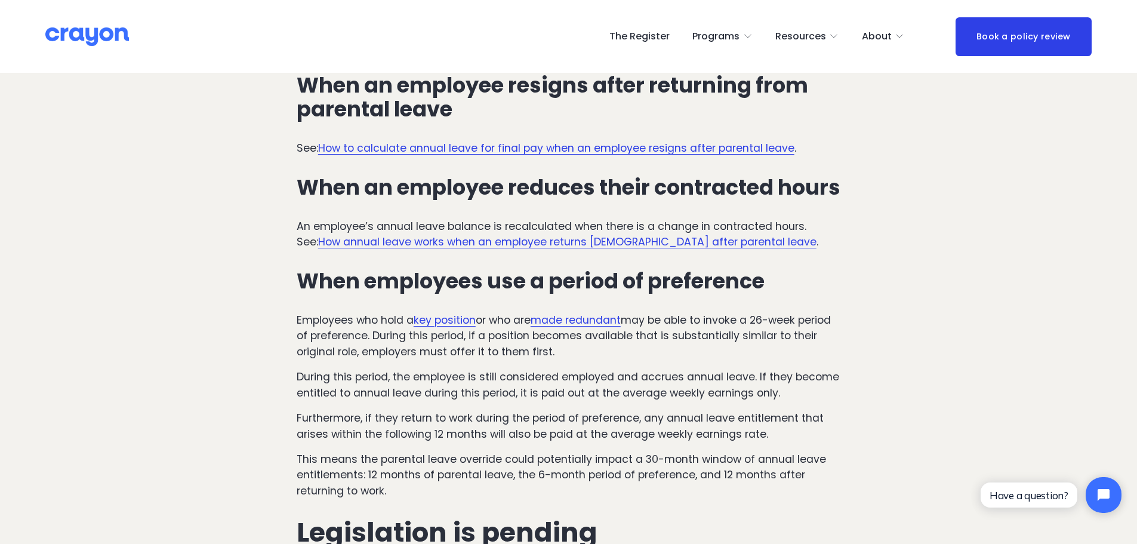
scroll to position [3347, 0]
click at [688, 410] on p "Furthermore, if they return to work during the period of preference, any annual…" at bounding box center [569, 426] width 544 height 32
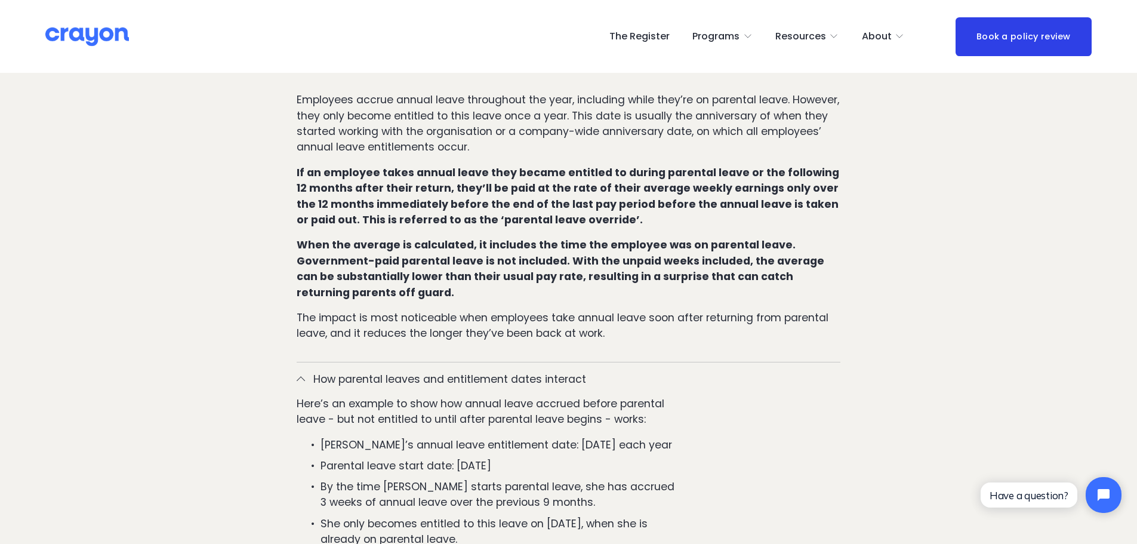
scroll to position [656, 0]
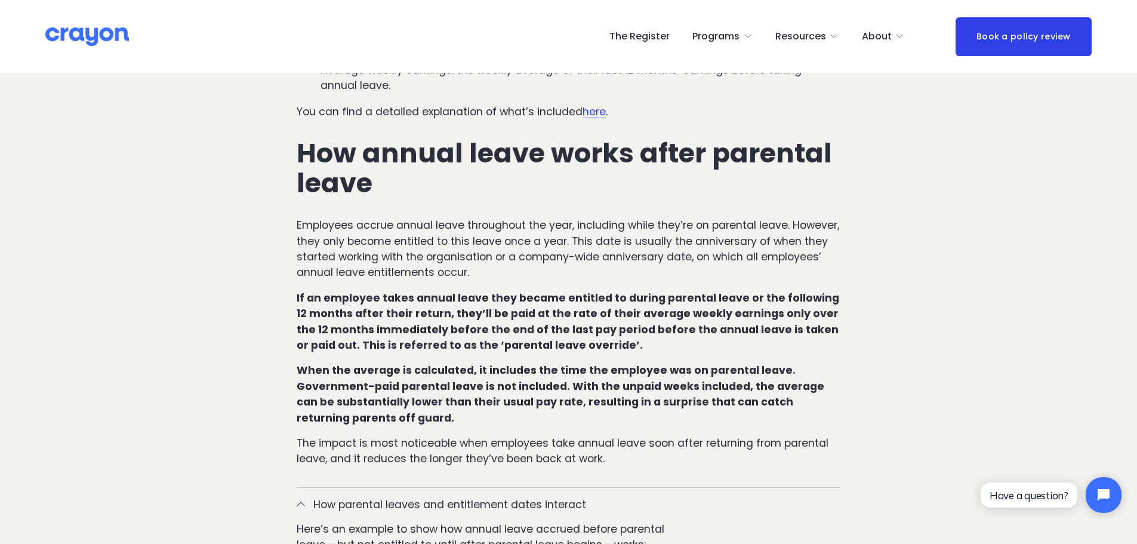
click at [473, 367] on strong "When the average is calculated, it includes the time the employee was on parent…" at bounding box center [562, 393] width 530 height 61
click at [605, 363] on strong "When the average is calculated, it includes the time the employee was on parent…" at bounding box center [562, 393] width 530 height 61
click at [450, 367] on strong "When the average is calculated, it includes the time the employee was on parent…" at bounding box center [562, 393] width 530 height 61
click at [581, 363] on strong "When the average is calculated, it includes the time the employee was on parent…" at bounding box center [562, 393] width 530 height 61
click at [683, 367] on strong "When the average is calculated, it includes the time the employee was on parent…" at bounding box center [562, 393] width 530 height 61
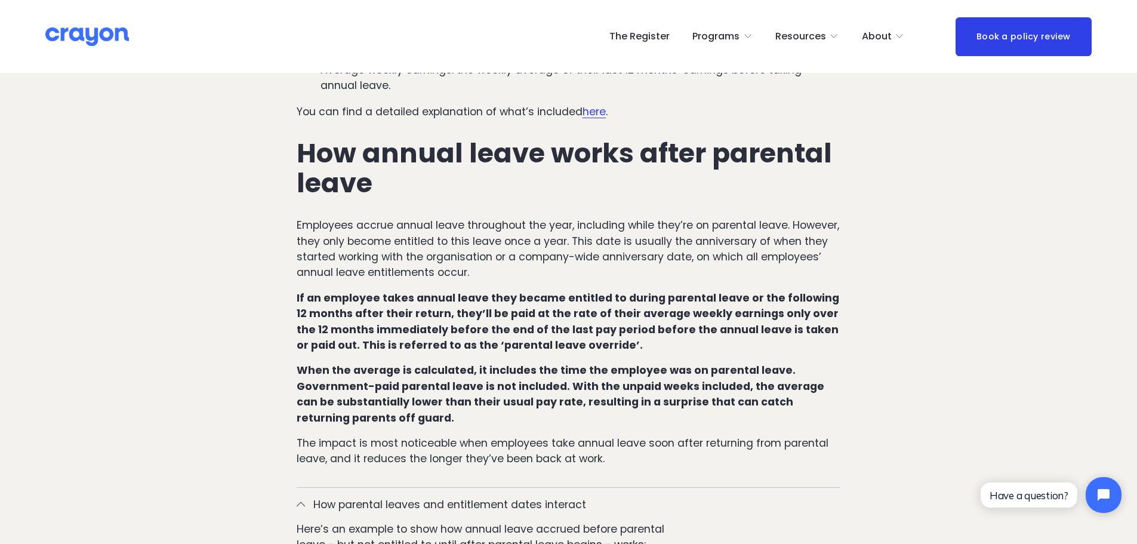
click at [541, 363] on strong "When the average is calculated, it includes the time the employee was on parent…" at bounding box center [562, 393] width 530 height 61
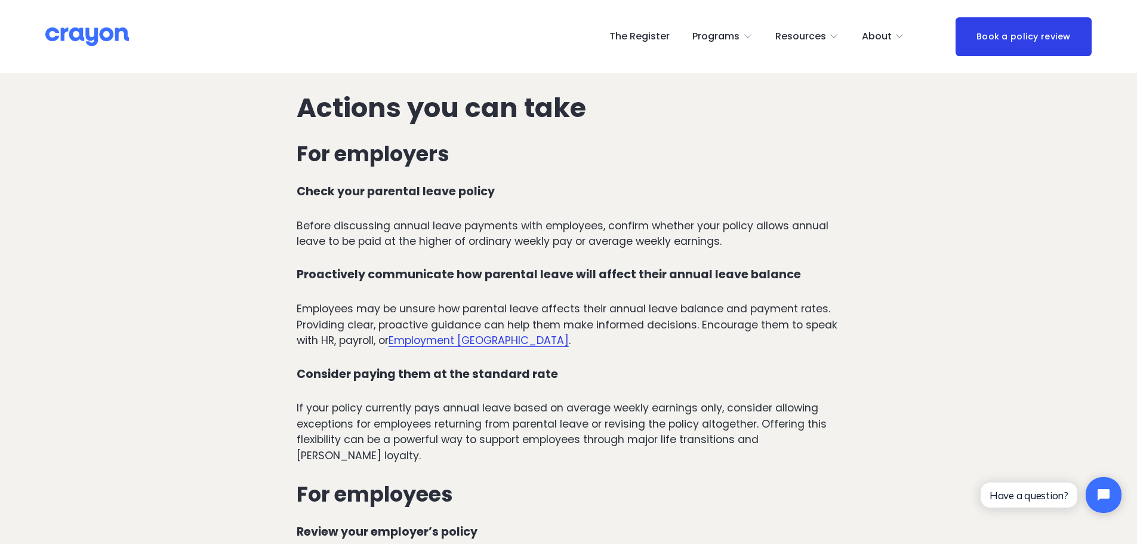
scroll to position [3891, 0]
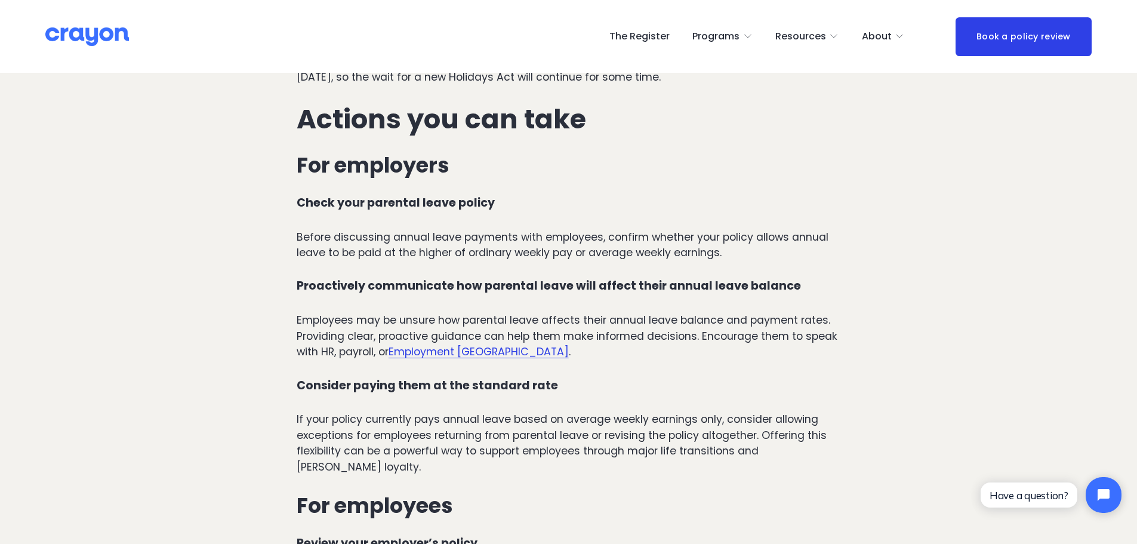
click at [492, 411] on p "If your policy currently pays annual leave based on average weekly earnings onl…" at bounding box center [569, 442] width 544 height 63
drag, startPoint x: 474, startPoint y: 382, endPoint x: 507, endPoint y: 389, distance: 34.2
click at [475, 411] on p "If your policy currently pays annual leave based on average weekly earnings onl…" at bounding box center [569, 442] width 544 height 63
click at [730, 411] on p "If your policy currently pays annual leave based on average weekly earnings onl…" at bounding box center [569, 442] width 544 height 63
click at [481, 411] on p "If your policy currently pays annual leave based on average weekly earnings onl…" at bounding box center [569, 442] width 544 height 63
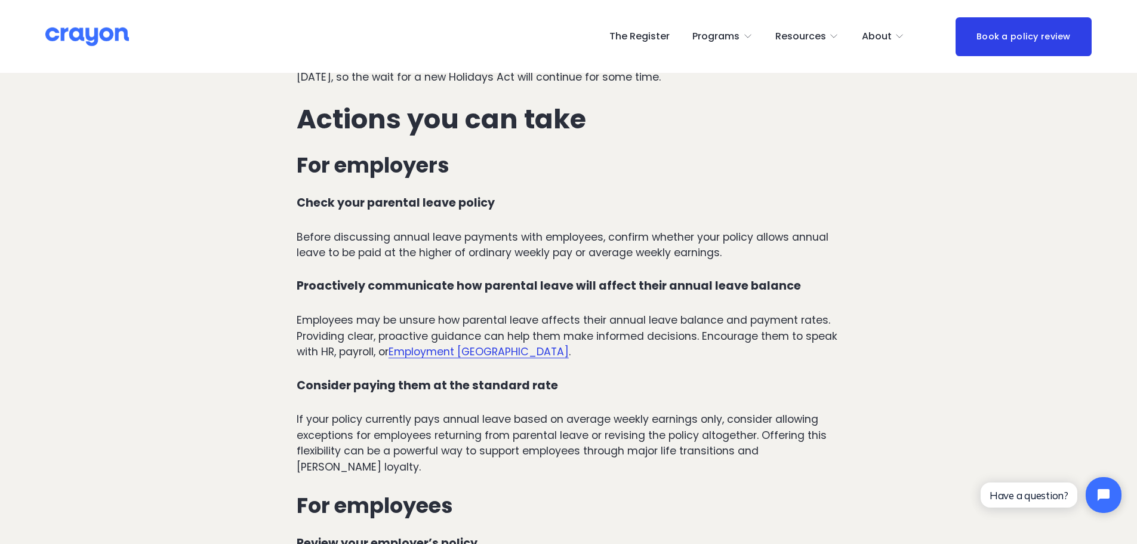
click at [657, 411] on p "If your policy currently pays annual leave based on average weekly earnings onl…" at bounding box center [569, 442] width 544 height 63
click at [513, 229] on p "Before discussing annual leave payments with employees, confirm whether your po…" at bounding box center [569, 245] width 544 height 32
click at [555, 229] on p "Before discussing annual leave payments with employees, confirm whether your po…" at bounding box center [569, 245] width 544 height 32
click at [403, 229] on p "Before discussing annual leave payments with employees, confirm whether your po…" at bounding box center [569, 245] width 544 height 32
click at [602, 229] on p "Before discussing annual leave payments with employees, confirm whether your po…" at bounding box center [569, 245] width 544 height 32
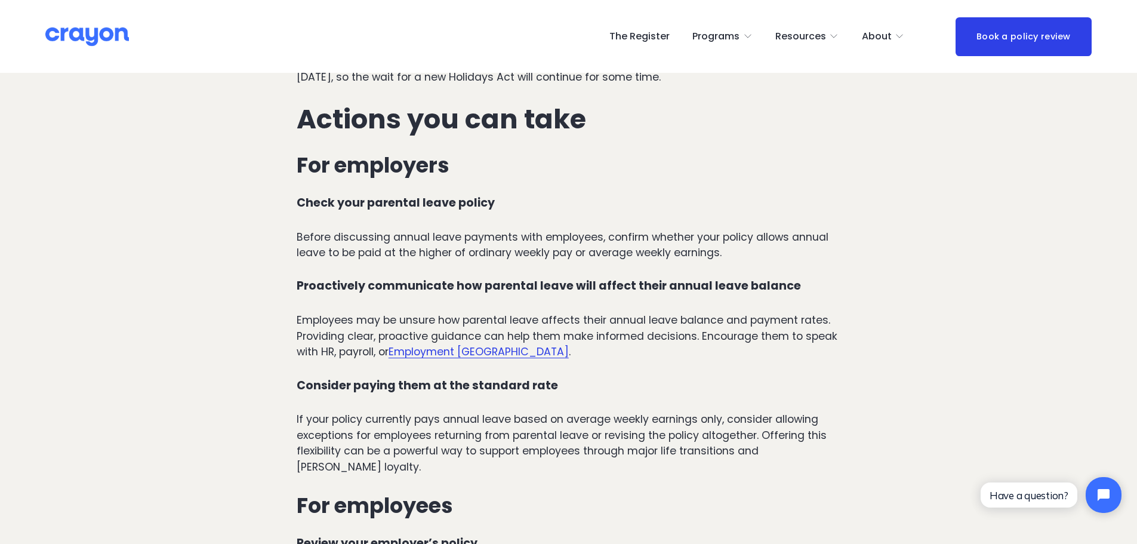
click at [740, 229] on p "Before discussing annual leave payments with employees, confirm whether your po…" at bounding box center [569, 245] width 544 height 32
click at [342, 229] on p "Before discussing annual leave payments with employees, confirm whether your po…" at bounding box center [569, 245] width 544 height 32
click at [306, 229] on p "Before discussing annual leave payments with employees, confirm whether your po…" at bounding box center [569, 245] width 544 height 32
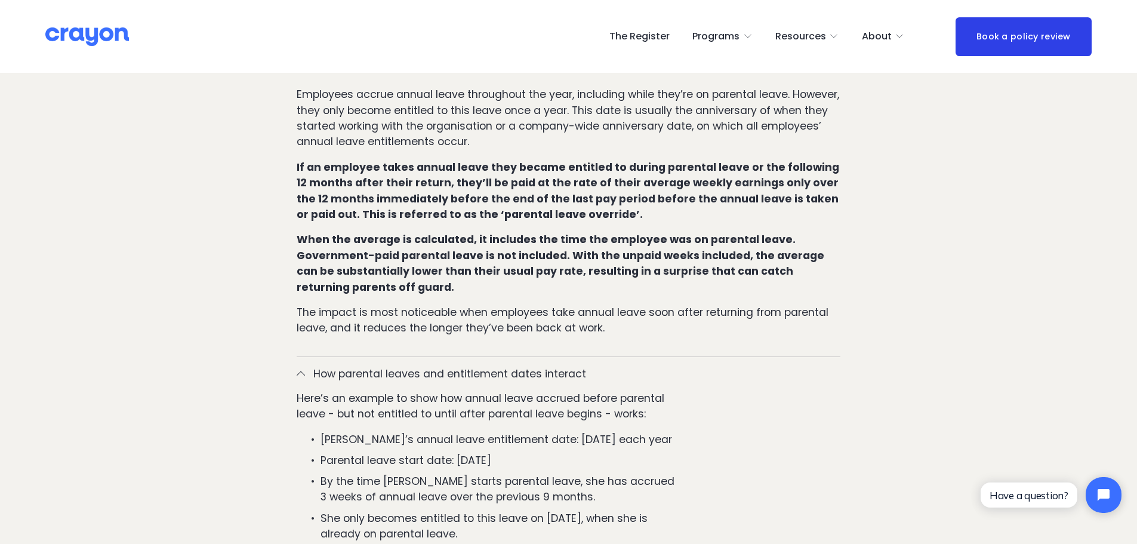
scroll to position [667, 0]
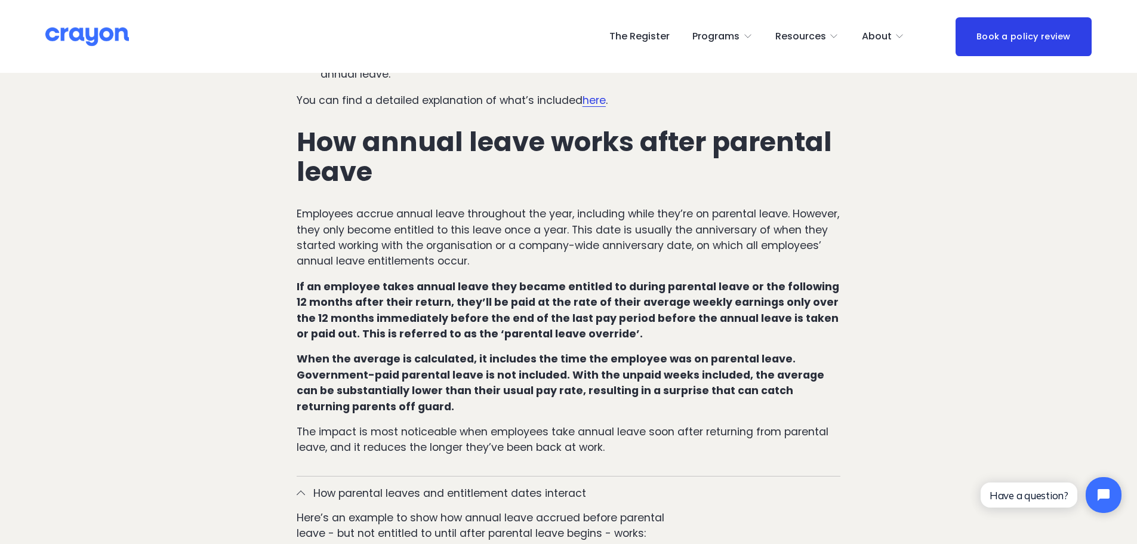
click at [767, 298] on p "If an employee takes annual leave they became entitled to during parental leave…" at bounding box center [569, 310] width 544 height 63
click at [693, 282] on strong "If an employee takes annual leave they became entitled to during parental leave…" at bounding box center [569, 309] width 545 height 61
click at [590, 298] on p "If an employee takes annual leave they became entitled to during parental leave…" at bounding box center [569, 310] width 544 height 63
click at [602, 298] on p "If an employee takes annual leave they became entitled to during parental leave…" at bounding box center [569, 310] width 544 height 63
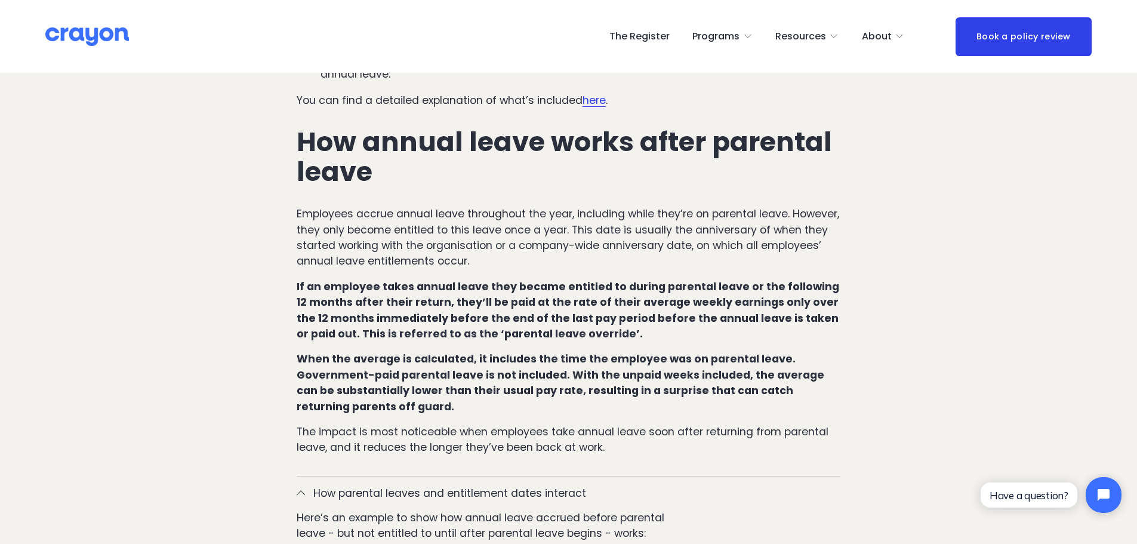
scroll to position [309, 0]
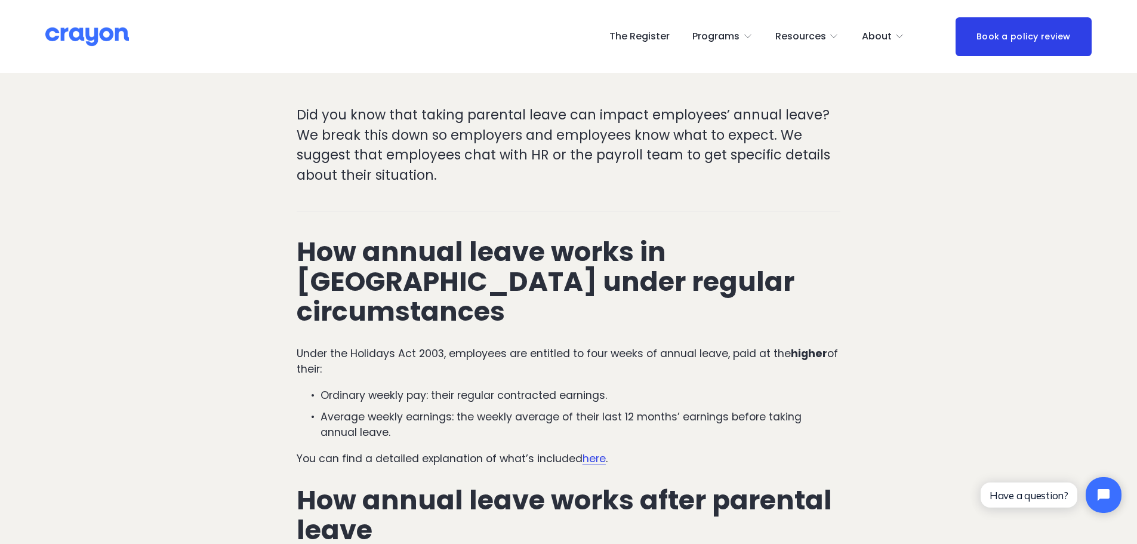
click at [633, 35] on link "The Register" at bounding box center [640, 36] width 60 height 19
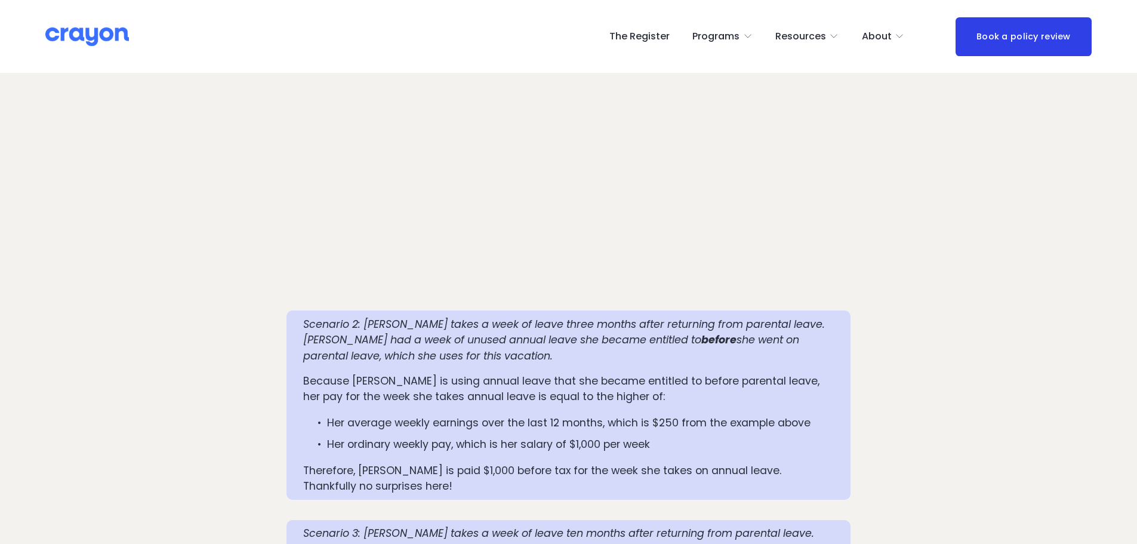
scroll to position [1264, 0]
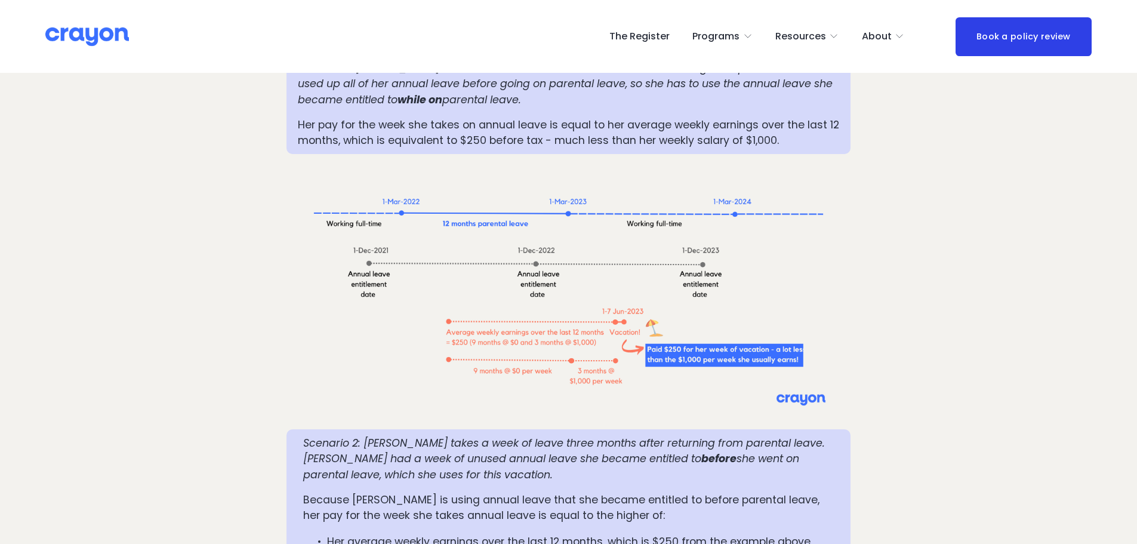
click at [823, 247] on div at bounding box center [569, 291] width 544 height 255
click at [522, 333] on div at bounding box center [569, 291] width 544 height 255
click at [647, 355] on div at bounding box center [569, 291] width 544 height 255
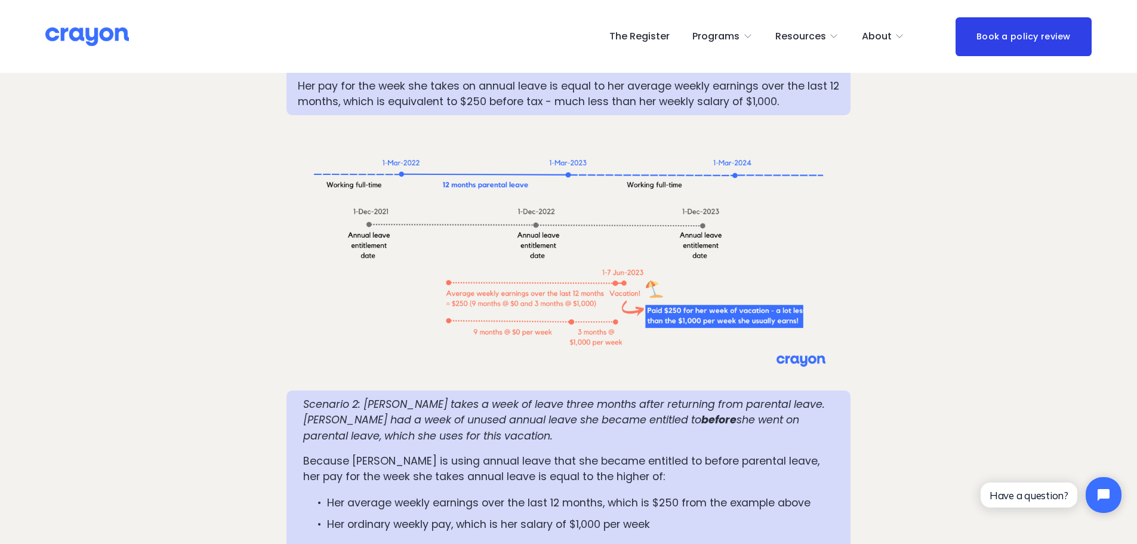
scroll to position [1324, 0]
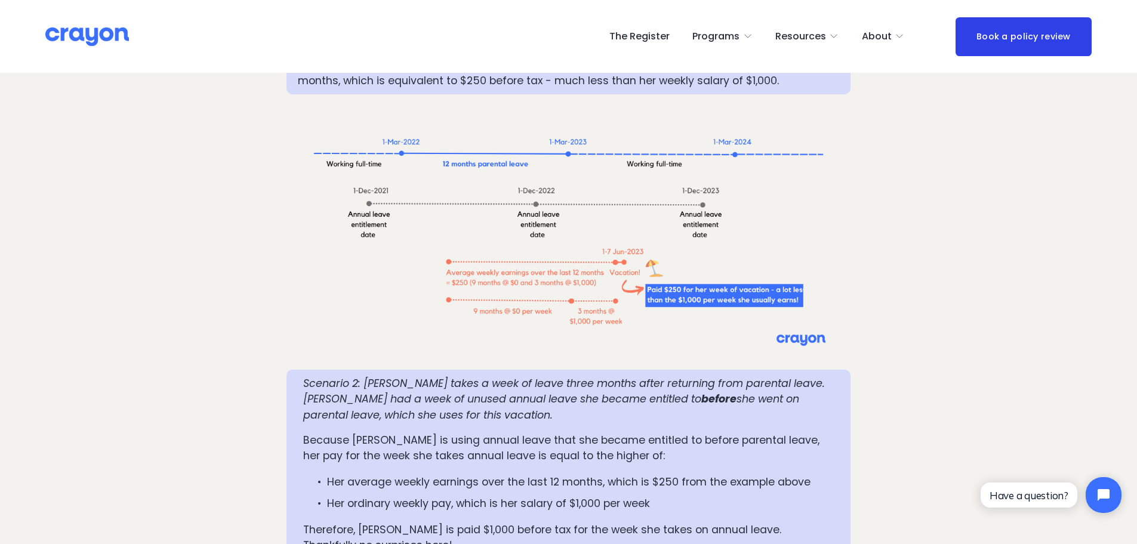
click at [479, 376] on em "Scenario 2: [PERSON_NAME] takes a week of leave three months after returning fr…" at bounding box center [565, 391] width 525 height 30
click at [612, 376] on em "Scenario 2: Mia takes a week of leave three months after returning from parenta…" at bounding box center [565, 391] width 525 height 30
click at [445, 376] on p "Scenario 2: Mia takes a week of leave three months after returning from parenta…" at bounding box center [568, 399] width 531 height 47
click at [575, 376] on em "Scenario 2: Mia takes a week of leave three months after returning from parenta…" at bounding box center [565, 391] width 525 height 30
click at [642, 376] on p "Scenario 2: Mia takes a week of leave three months after returning from parenta…" at bounding box center [568, 399] width 531 height 47
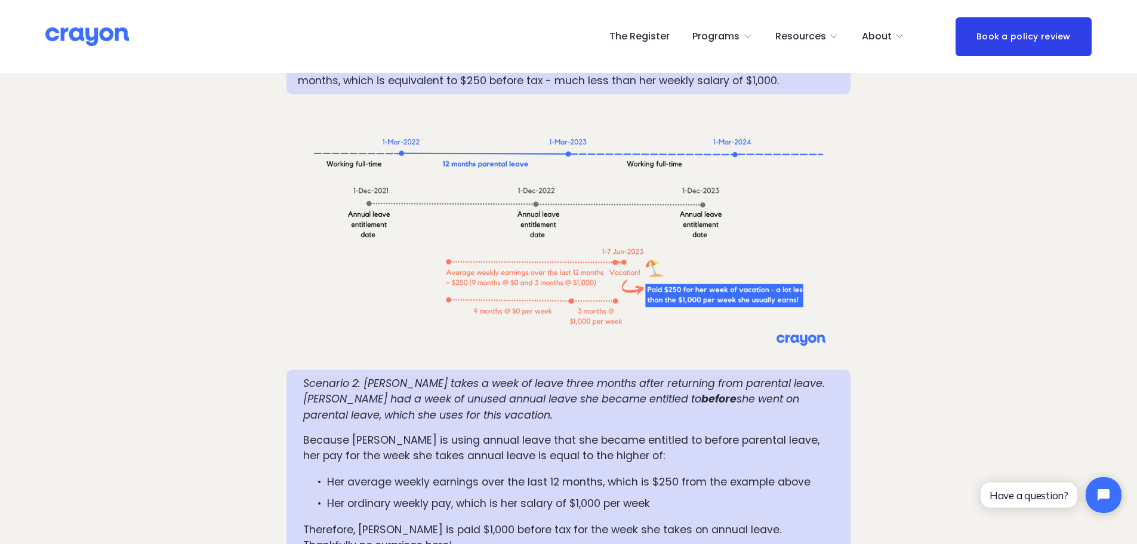
click at [601, 376] on p "Scenario 2: Mia takes a week of leave three months after returning from parenta…" at bounding box center [568, 399] width 531 height 47
click at [551, 376] on em "Scenario 2: Mia takes a week of leave three months after returning from parenta…" at bounding box center [565, 391] width 525 height 30
click at [491, 376] on p "Scenario 2: Mia takes a week of leave three months after returning from parenta…" at bounding box center [568, 399] width 531 height 47
drag, startPoint x: 546, startPoint y: 354, endPoint x: 583, endPoint y: 355, distance: 37.0
click at [583, 376] on em "Scenario 2: Mia takes a week of leave three months after returning from parenta…" at bounding box center [565, 391] width 525 height 30
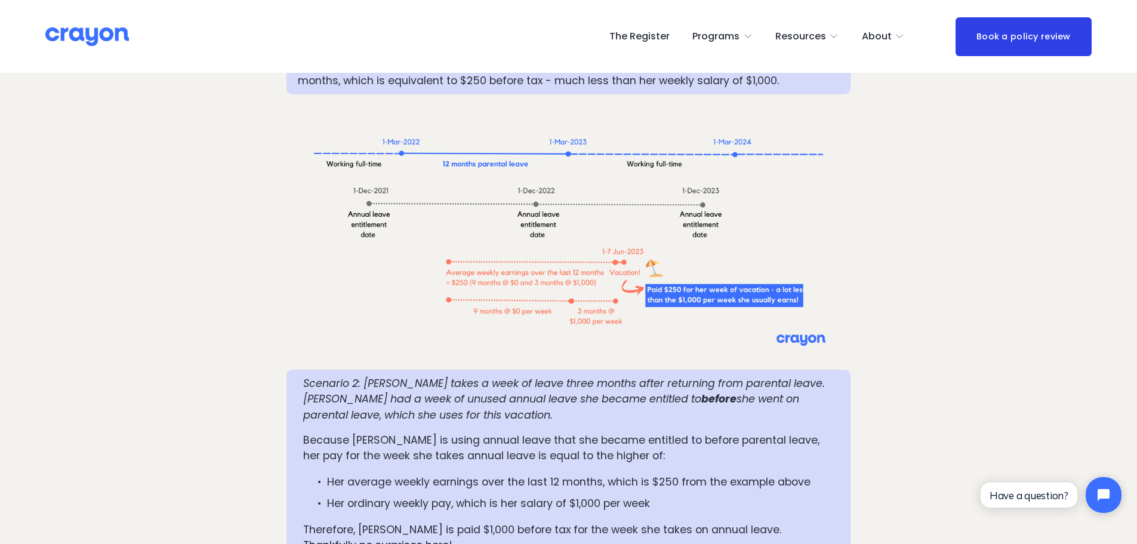
click at [688, 376] on p "Scenario 2: Mia takes a week of leave three months after returning from parenta…" at bounding box center [568, 399] width 531 height 47
click at [399, 385] on div "Scenario 2: Mia takes a week of leave three months after returning from parenta…" at bounding box center [568, 465] width 531 height 178
click at [413, 392] on em "she went on parental leave, which she uses for this vacation." at bounding box center [552, 407] width 499 height 30
click at [387, 432] on p "Because Mia is using annual leave that she became entitled to before parental l…" at bounding box center [568, 448] width 531 height 32
click at [642, 432] on p "Because Mia is using annual leave that she became entitled to before parental l…" at bounding box center [568, 448] width 531 height 32
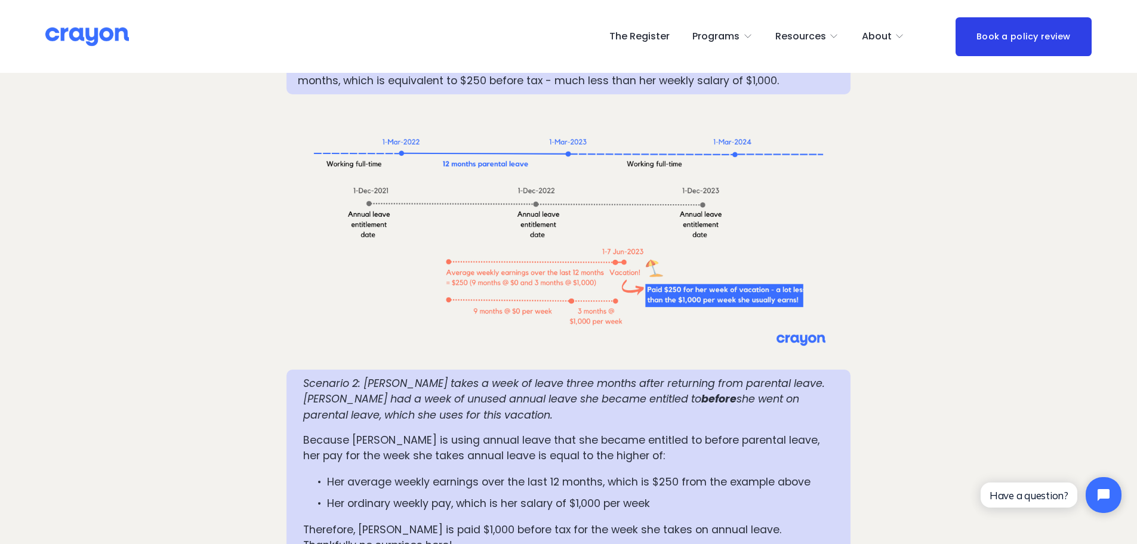
click at [755, 432] on p "Because Mia is using annual leave that she became entitled to before parental l…" at bounding box center [568, 448] width 531 height 32
click at [470, 426] on div "Scenario 2: Mia takes a week of leave three months after returning from parenta…" at bounding box center [568, 465] width 531 height 178
click at [407, 432] on p "Because Mia is using annual leave that she became entitled to before parental l…" at bounding box center [568, 448] width 531 height 32
click at [600, 432] on p "Because Mia is using annual leave that she became entitled to before parental l…" at bounding box center [568, 448] width 531 height 32
click at [683, 474] on ul "Her average weekly earnings over the last 12 months, which is $250 from the exa…" at bounding box center [568, 492] width 531 height 37
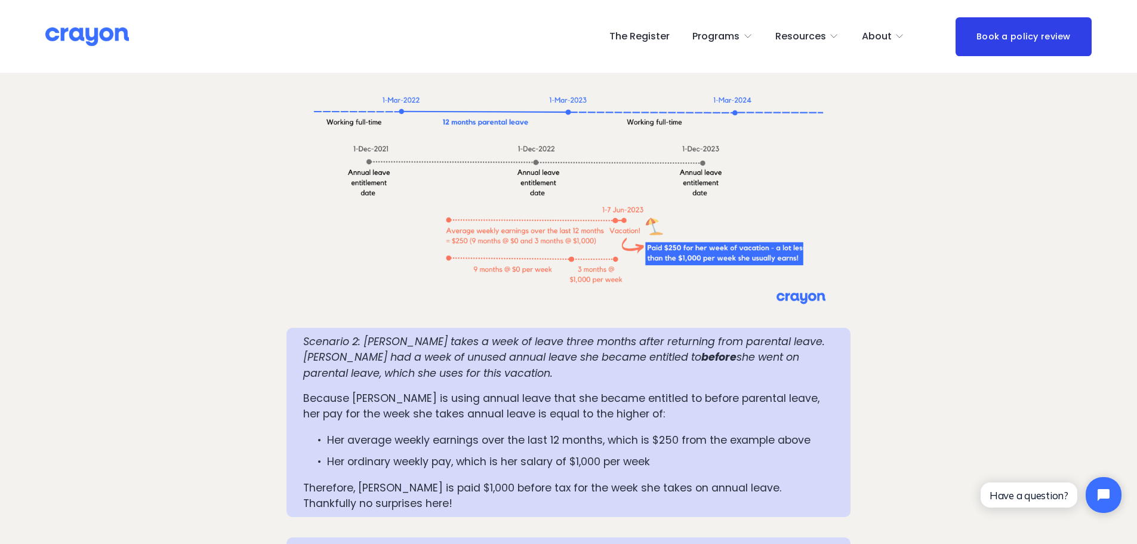
scroll to position [1383, 0]
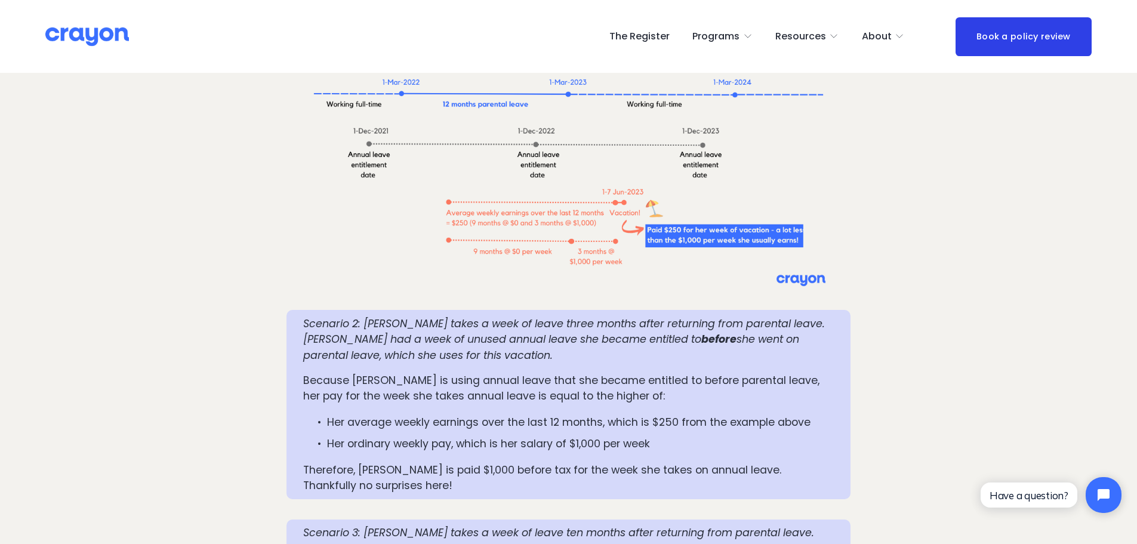
click at [488, 453] on div "Scenario 2: Mia takes a week of leave three months after returning from parenta…" at bounding box center [569, 404] width 564 height 189
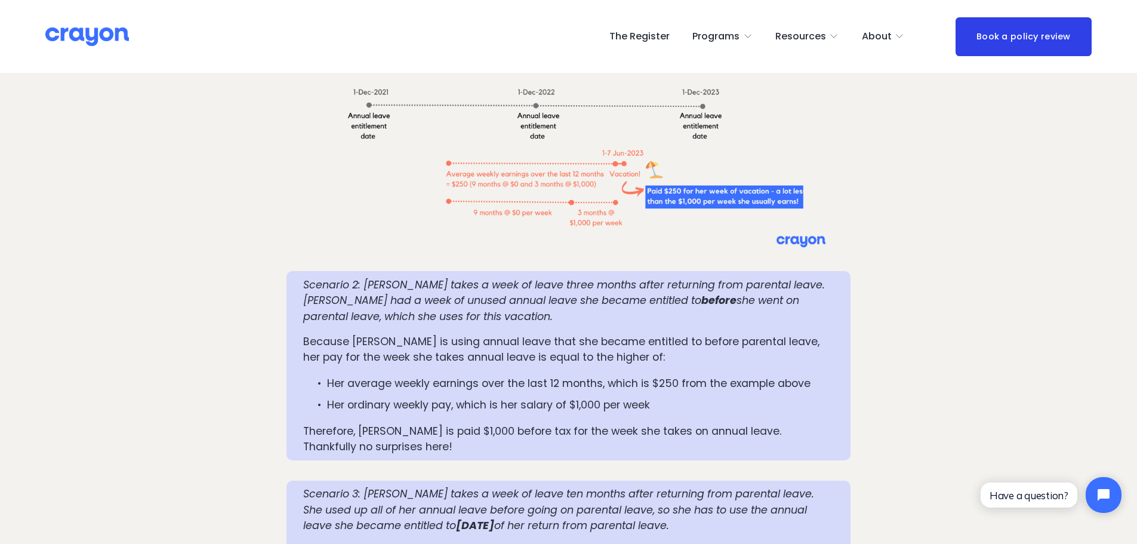
scroll to position [1443, 0]
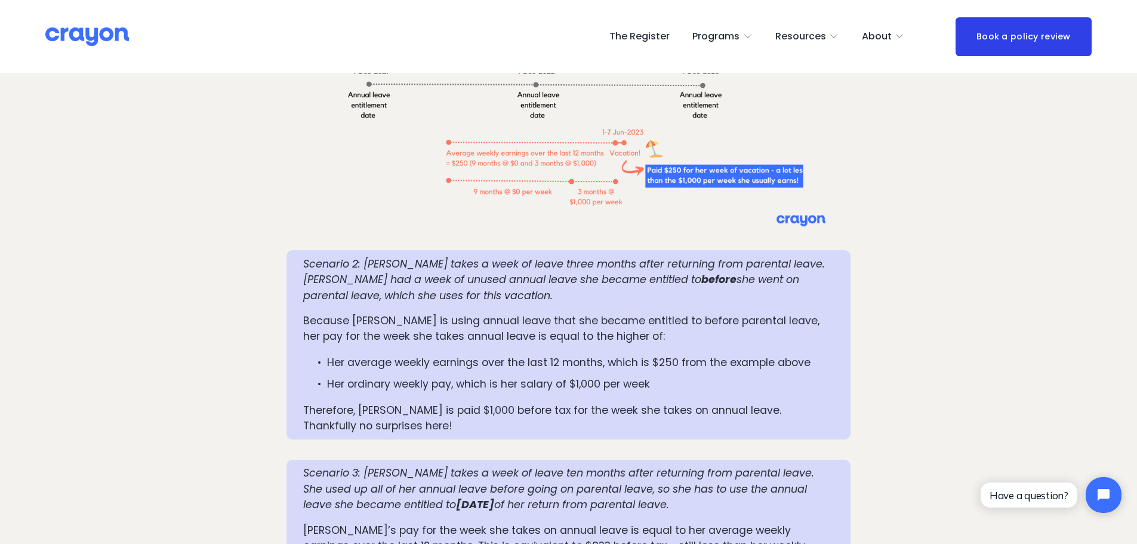
click at [599, 497] on em "of her return from parental leave." at bounding box center [581, 504] width 175 height 14
click at [473, 522] on p "Mia’s pay for the week she takes on annual leave is equal to her average weekly…" at bounding box center [568, 545] width 531 height 47
drag, startPoint x: 557, startPoint y: 493, endPoint x: 640, endPoint y: 489, distance: 83.1
click at [640, 522] on p "Mia’s pay for the week she takes on annual leave is equal to her average weekly…" at bounding box center [568, 545] width 531 height 47
click at [538, 303] on div "Scenario 2: Mia takes a week of leave three months after returning from parenta…" at bounding box center [568, 345] width 531 height 178
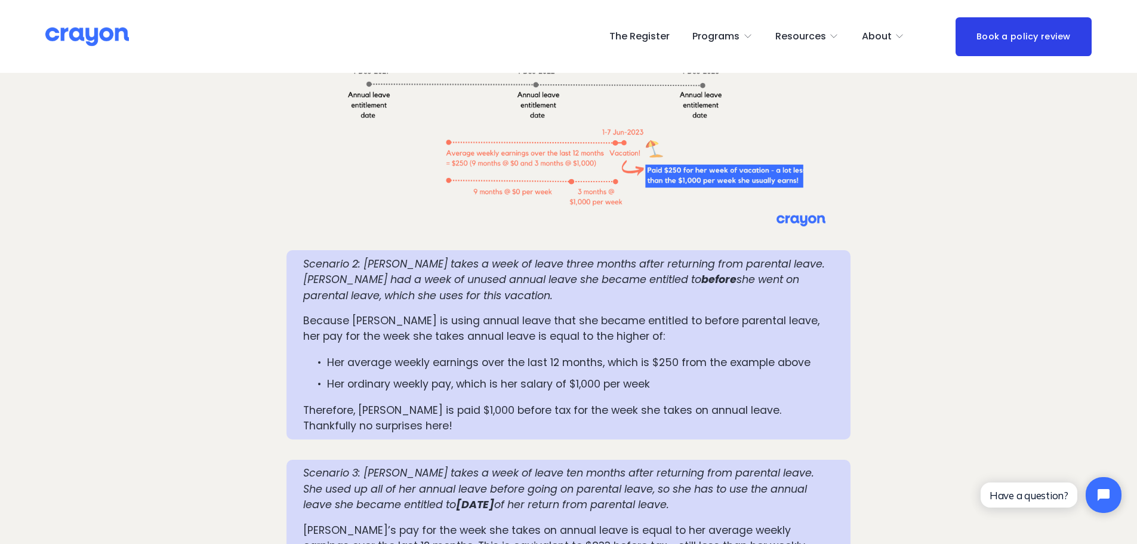
click at [631, 313] on p "Because Mia is using annual leave that she became entitled to before parental l…" at bounding box center [568, 329] width 531 height 32
click at [699, 313] on p "Because Mia is using annual leave that she became entitled to before parental l…" at bounding box center [568, 329] width 531 height 32
click at [726, 313] on p "Because Mia is using annual leave that she became entitled to before parental l…" at bounding box center [568, 329] width 531 height 32
click at [670, 300] on div "Scenario 2: Mia takes a week of leave three months after returning from parenta…" at bounding box center [568, 345] width 531 height 178
click at [666, 313] on p "Because Mia is using annual leave that she became entitled to before parental l…" at bounding box center [568, 329] width 531 height 32
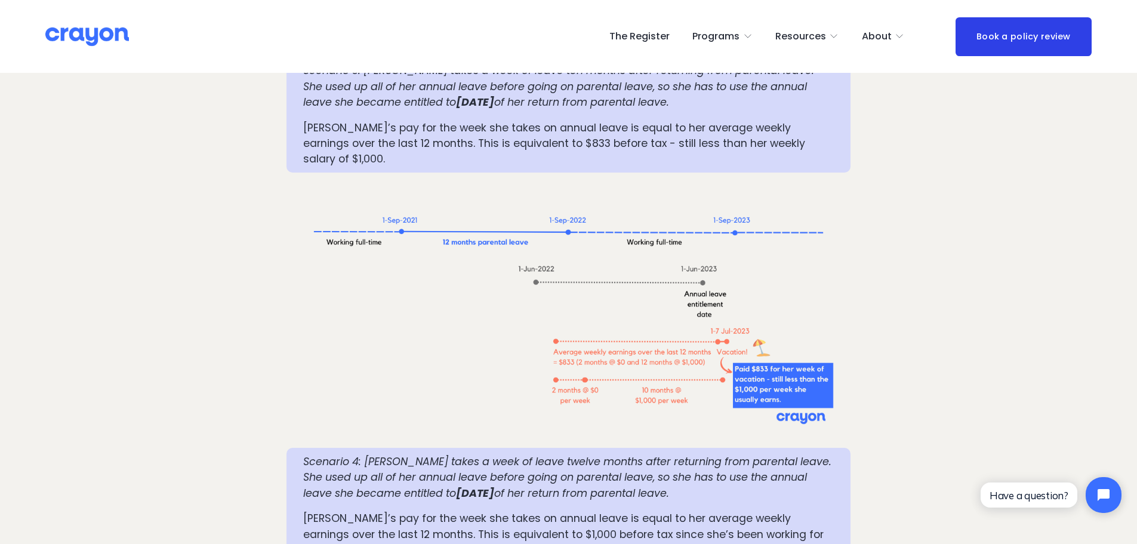
scroll to position [1861, 0]
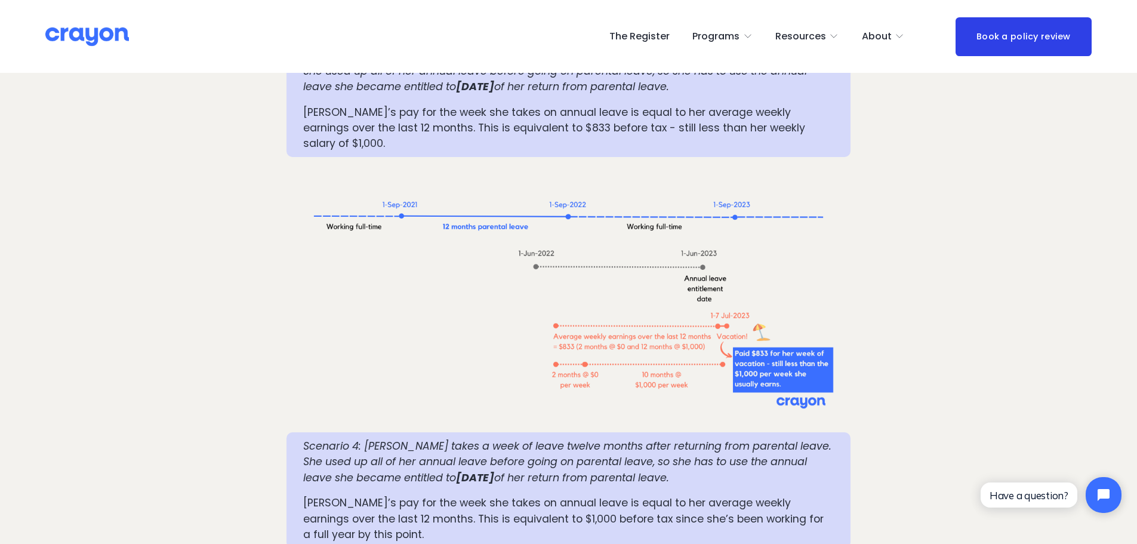
click at [740, 438] on p "Scenario 4: Mia takes a week of leave twelve months after returning from parent…" at bounding box center [568, 461] width 531 height 47
click at [700, 439] on em "Scenario 4: Mia takes a week of leave twelve months after returning from parent…" at bounding box center [568, 462] width 531 height 46
click at [799, 438] on p "Scenario 4: Mia takes a week of leave twelve months after returning from parent…" at bounding box center [568, 461] width 531 height 47
click at [451, 438] on div "Scenario 4: Mia takes a week of leave twelve months after returning from parent…" at bounding box center [568, 490] width 531 height 104
click at [370, 438] on div "Scenario 4: Mia takes a week of leave twelve months after returning from parent…" at bounding box center [568, 490] width 531 height 104
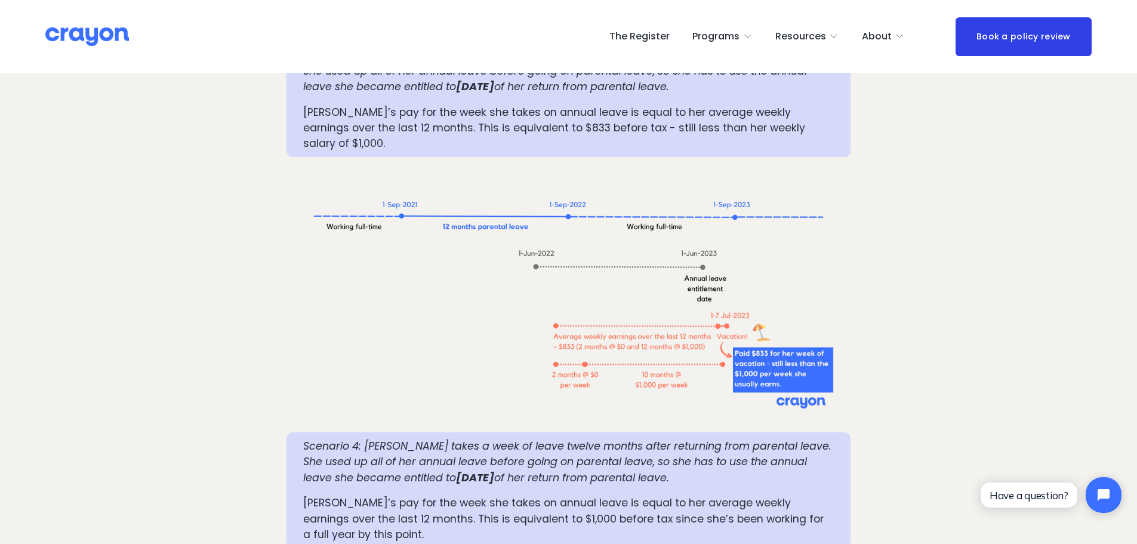
click at [383, 439] on em "Scenario 4: Mia takes a week of leave twelve months after returning from parent…" at bounding box center [568, 462] width 531 height 46
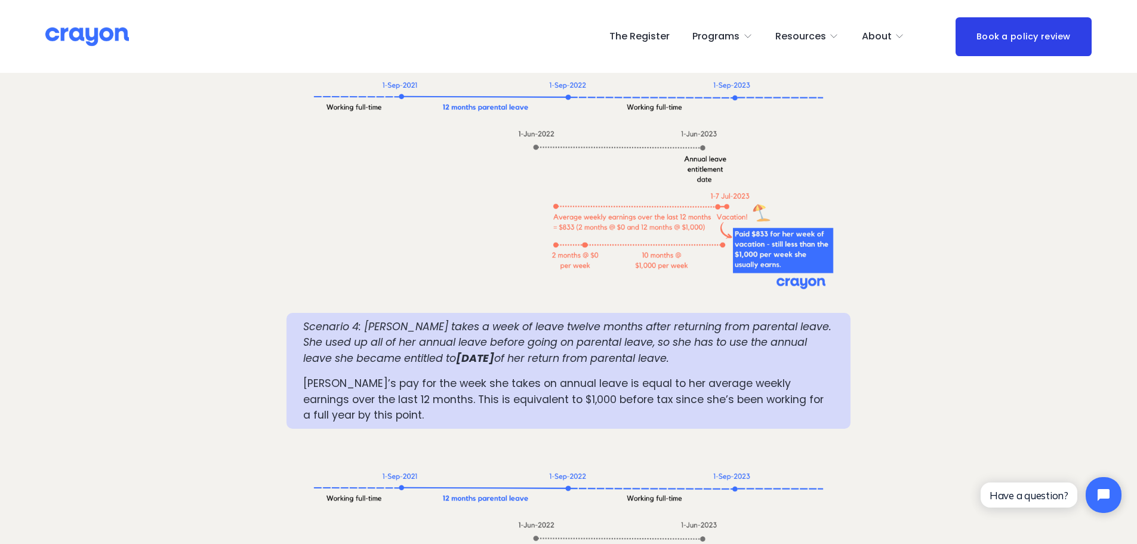
scroll to position [2279, 0]
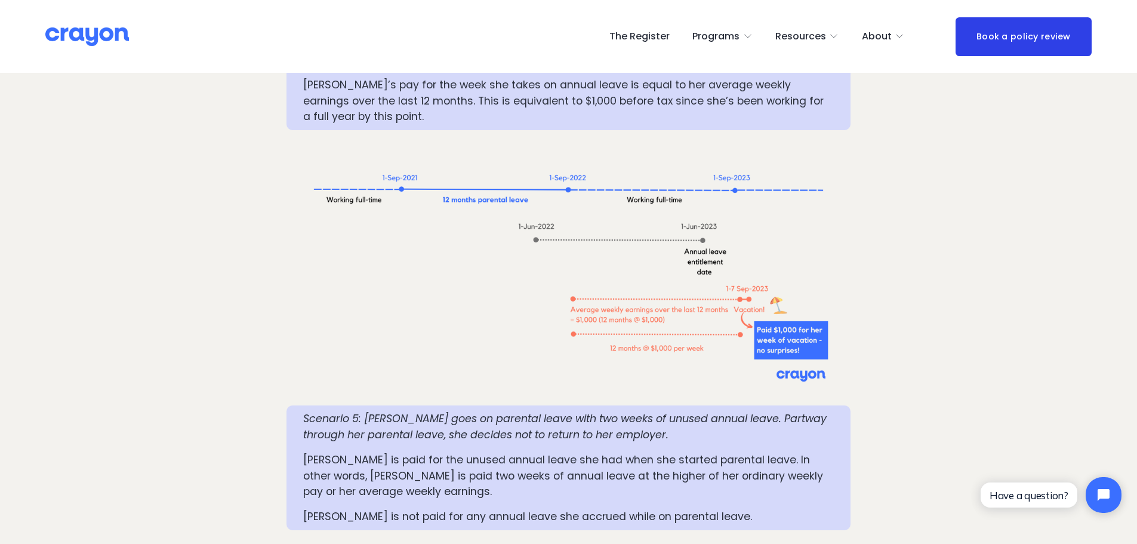
click at [552, 452] on p "Mia is paid for the unused annual leave she had when she started parental leave…" at bounding box center [568, 475] width 531 height 47
click at [596, 411] on em "Scenario 5: Mia goes on parental leave with two weeks of unused annual leave. P…" at bounding box center [566, 426] width 527 height 30
click at [623, 411] on p "Scenario 5: Mia goes on parental leave with two weeks of unused annual leave. P…" at bounding box center [568, 427] width 531 height 32
click at [637, 411] on p "Scenario 5: Mia goes on parental leave with two weeks of unused annual leave. P…" at bounding box center [568, 427] width 531 height 32
click at [743, 411] on p "Scenario 5: Mia goes on parental leave with two weeks of unused annual leave. P…" at bounding box center [568, 427] width 531 height 32
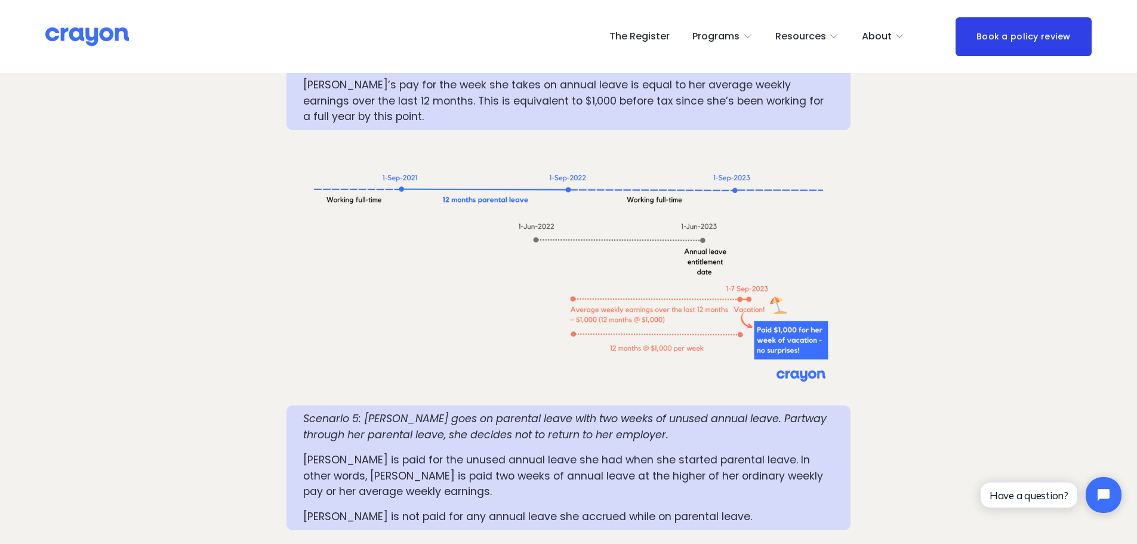
click at [519, 411] on em "Scenario 5: Mia goes on parental leave with two weeks of unused annual leave. P…" at bounding box center [566, 426] width 527 height 30
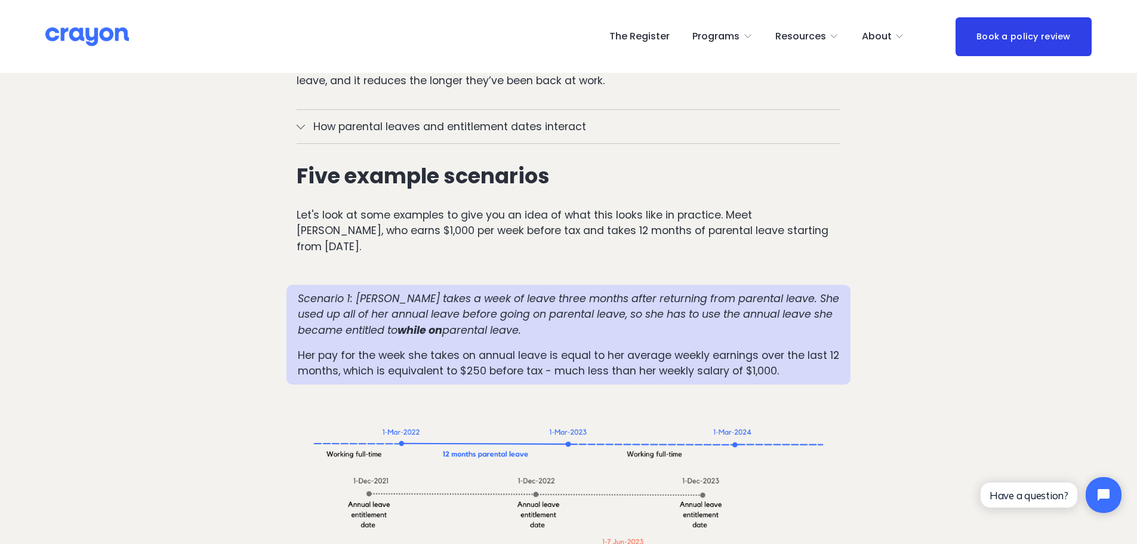
scroll to position [1025, 0]
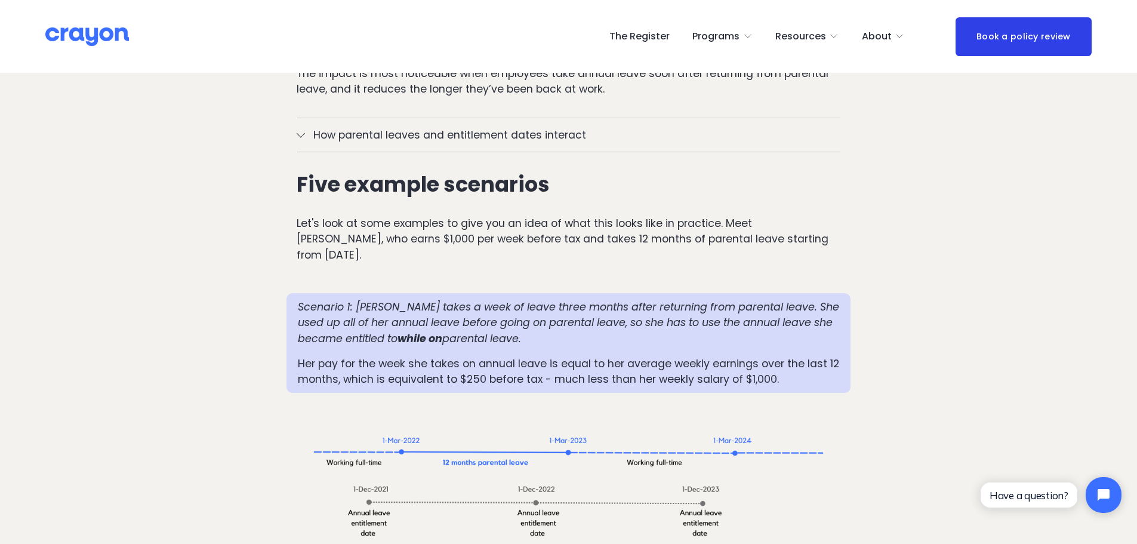
click at [524, 299] on p "Scenario 1: Mia takes a week of leave three months after returning from parenta…" at bounding box center [569, 322] width 542 height 47
click at [495, 299] on p "Scenario 1: Mia takes a week of leave three months after returning from parenta…" at bounding box center [569, 322] width 542 height 47
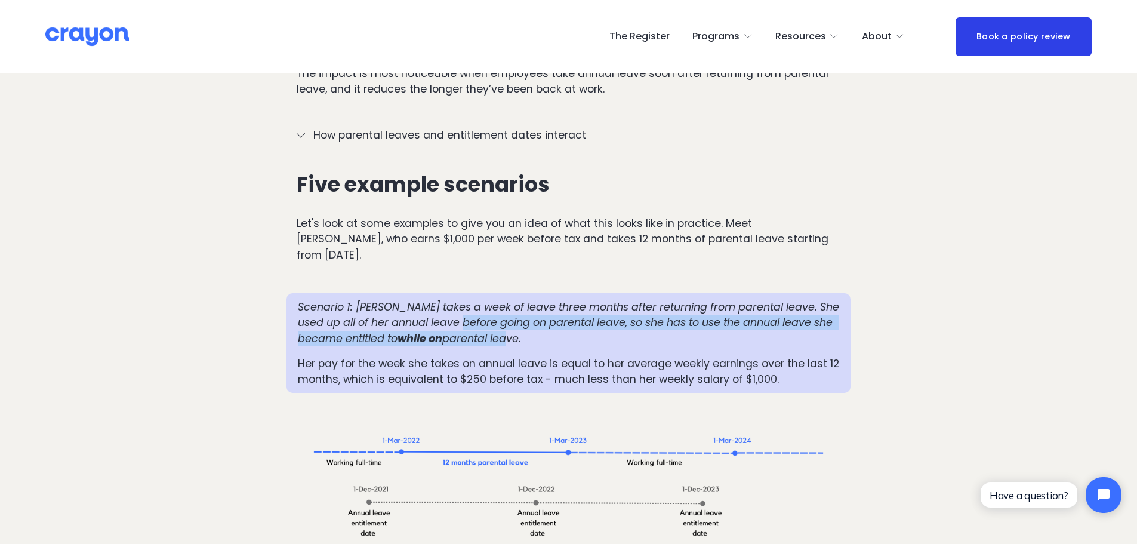
click at [461, 299] on p "Scenario 1: Mia takes a week of leave three months after returning from parenta…" at bounding box center [569, 322] width 542 height 47
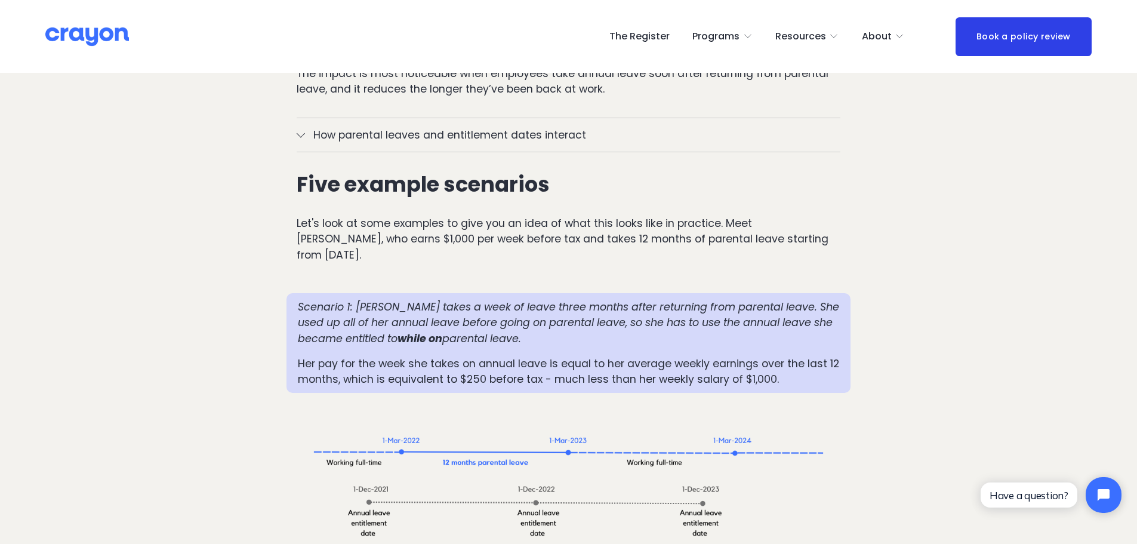
click at [687, 307] on div "Scenario 1: Mia takes a week of leave three months after returning from parenta…" at bounding box center [569, 343] width 542 height 88
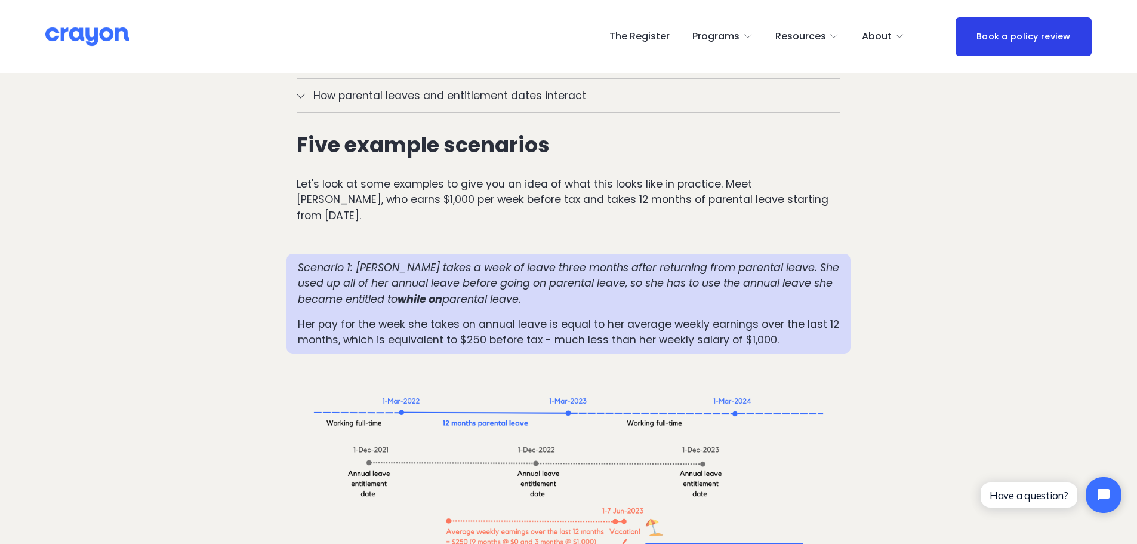
scroll to position [1264, 0]
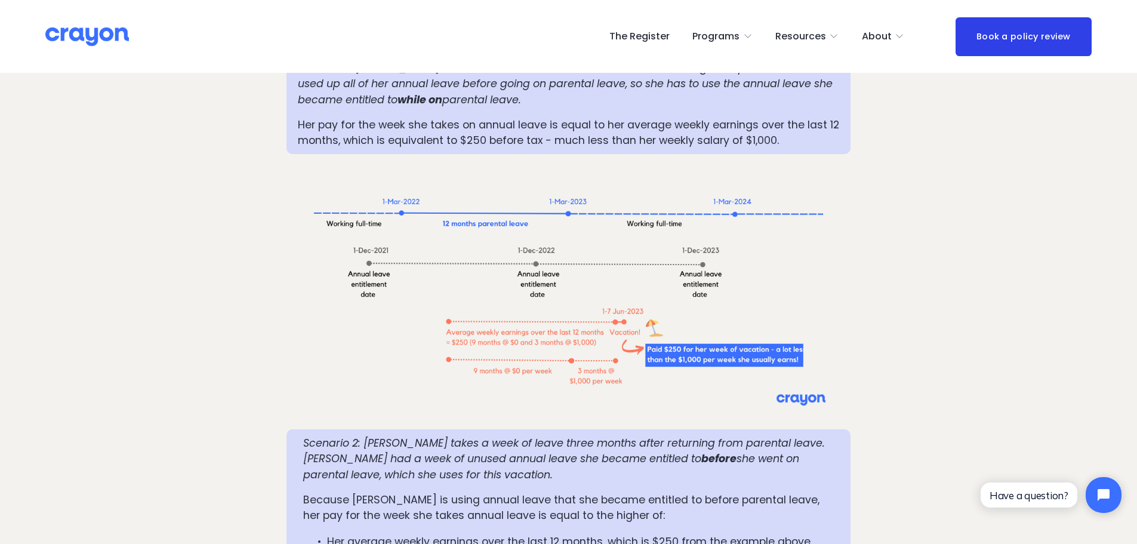
click at [691, 492] on p "Because Mia is using annual leave that she became entitled to before parental l…" at bounding box center [568, 508] width 531 height 32
click at [645, 438] on div "Scenario 2: Mia takes a week of leave three months after returning from parenta…" at bounding box center [568, 524] width 531 height 178
click at [478, 435] on p "Scenario 2: Mia takes a week of leave three months after returning from parenta…" at bounding box center [568, 458] width 531 height 47
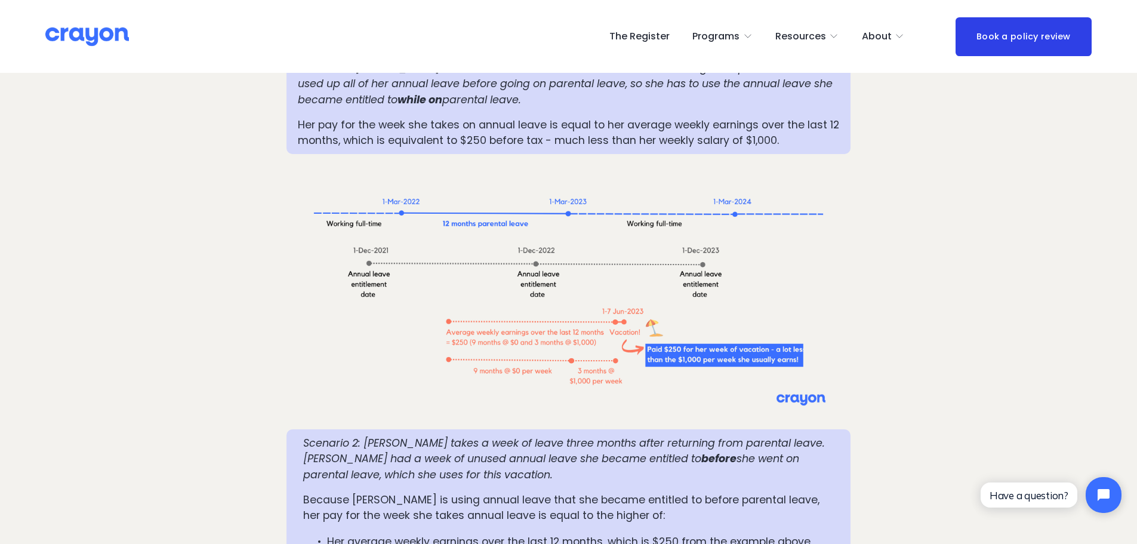
click at [624, 435] on p "Scenario 2: Mia takes a week of leave three months after returning from parenta…" at bounding box center [568, 458] width 531 height 47
drag, startPoint x: 853, startPoint y: 275, endPoint x: 846, endPoint y: 267, distance: 11.0
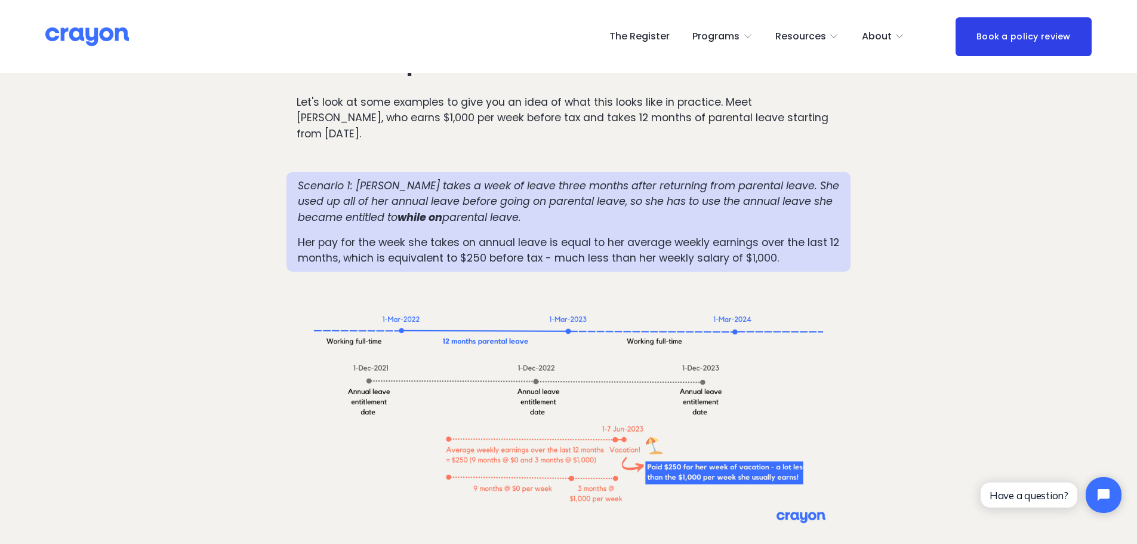
scroll to position [1025, 0]
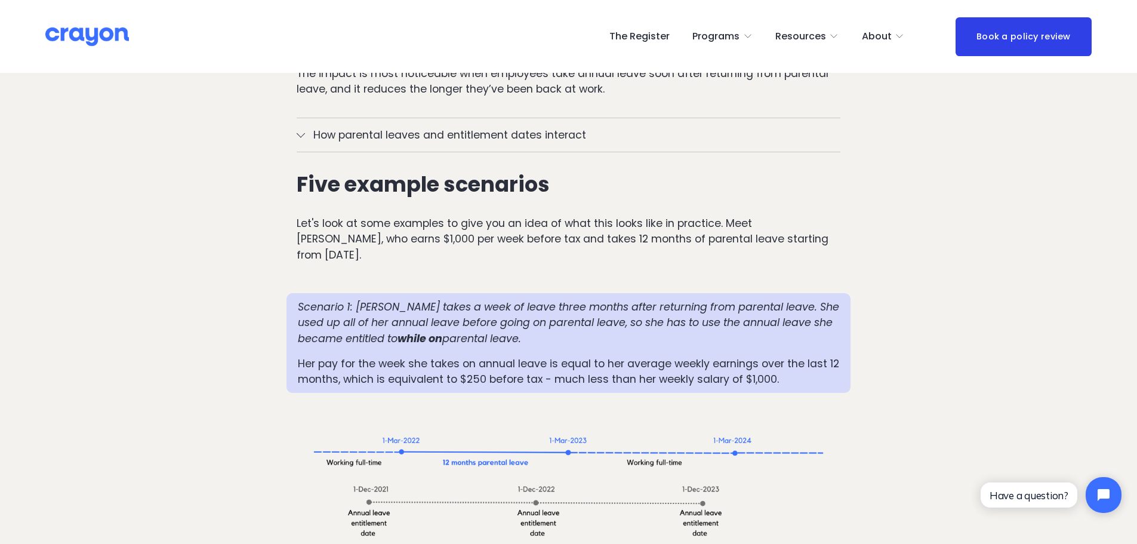
click at [617, 299] on p "Scenario 1: Mia takes a week of leave three months after returning from parenta…" at bounding box center [569, 322] width 542 height 47
click at [695, 300] on em "Scenario 1: Mia takes a week of leave three months after returning from parenta…" at bounding box center [570, 323] width 544 height 46
click at [761, 356] on p "Her pay for the week she takes on annual leave is equal to her average weekly e…" at bounding box center [569, 372] width 542 height 32
click at [587, 307] on div "Scenario 1: Mia takes a week of leave three months after returning from parenta…" at bounding box center [569, 343] width 542 height 88
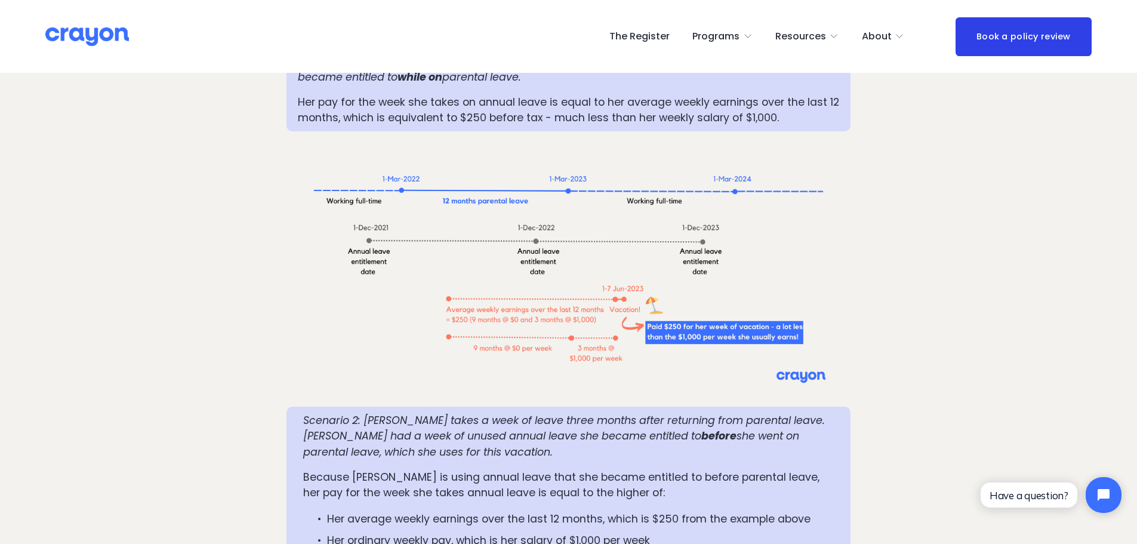
scroll to position [1324, 0]
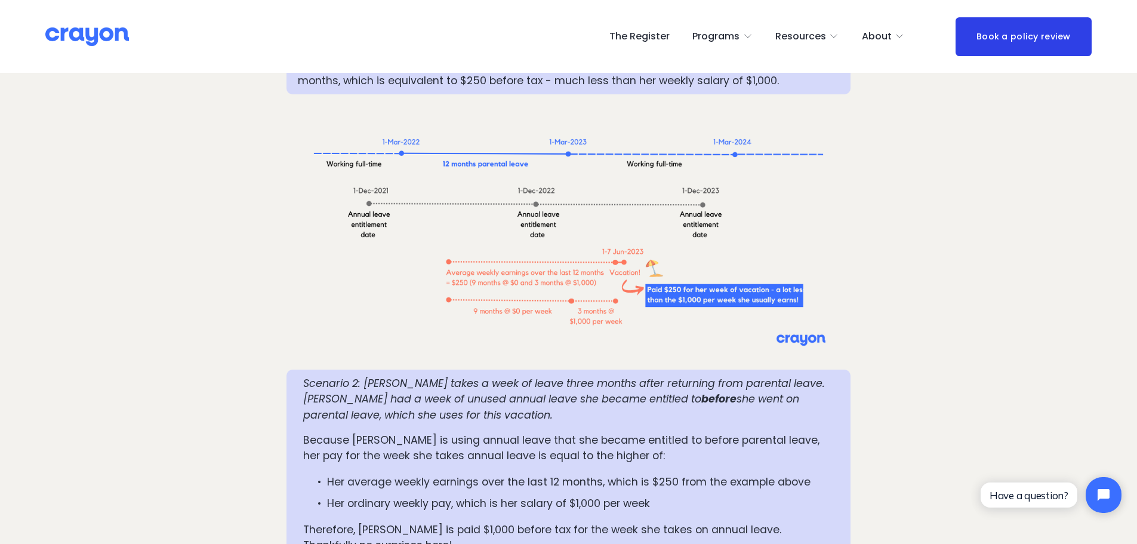
click at [595, 432] on p "Because Mia is using annual leave that she became entitled to before parental l…" at bounding box center [568, 448] width 531 height 32
click at [596, 474] on p "Her average weekly earnings over the last 12 months, which is $250 from the exa…" at bounding box center [580, 482] width 507 height 16
click at [762, 376] on p "Scenario 2: Mia takes a week of leave three months after returning from parenta…" at bounding box center [568, 399] width 531 height 47
click at [550, 384] on div "Scenario 2: Mia takes a week of leave three months after returning from parenta…" at bounding box center [568, 465] width 531 height 178
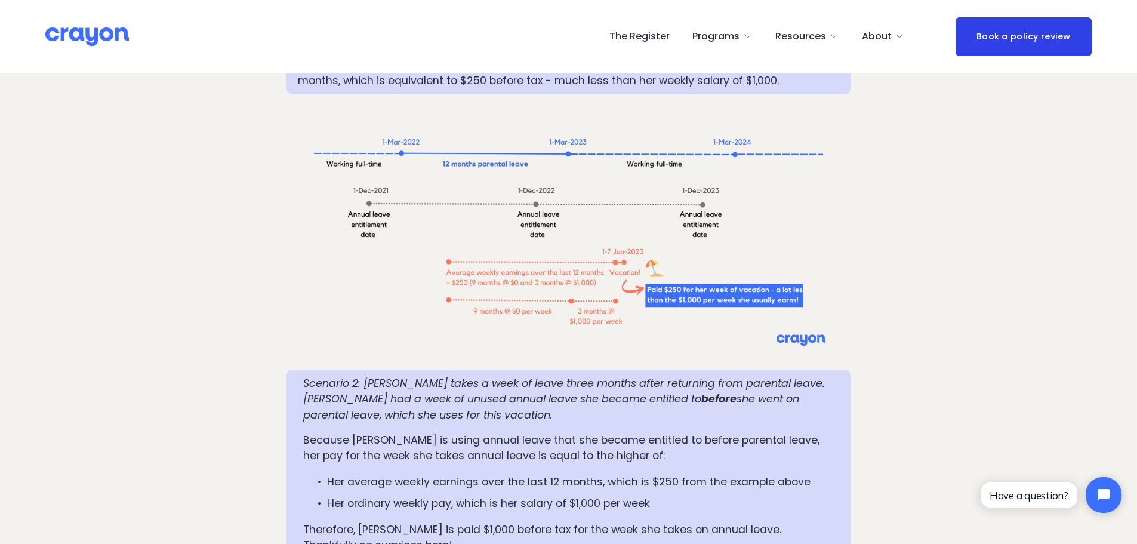
click at [642, 432] on p "Because Mia is using annual leave that she became entitled to before parental l…" at bounding box center [568, 448] width 531 height 32
click at [398, 432] on p "Because Mia is using annual leave that she became entitled to before parental l…" at bounding box center [568, 448] width 531 height 32
drag, startPoint x: 369, startPoint y: 393, endPoint x: 418, endPoint y: 398, distance: 49.8
click at [418, 432] on p "Because Mia is using annual leave that she became entitled to before parental l…" at bounding box center [568, 448] width 531 height 32
click at [519, 432] on p "Because Mia is using annual leave that she became entitled to before parental l…" at bounding box center [568, 448] width 531 height 32
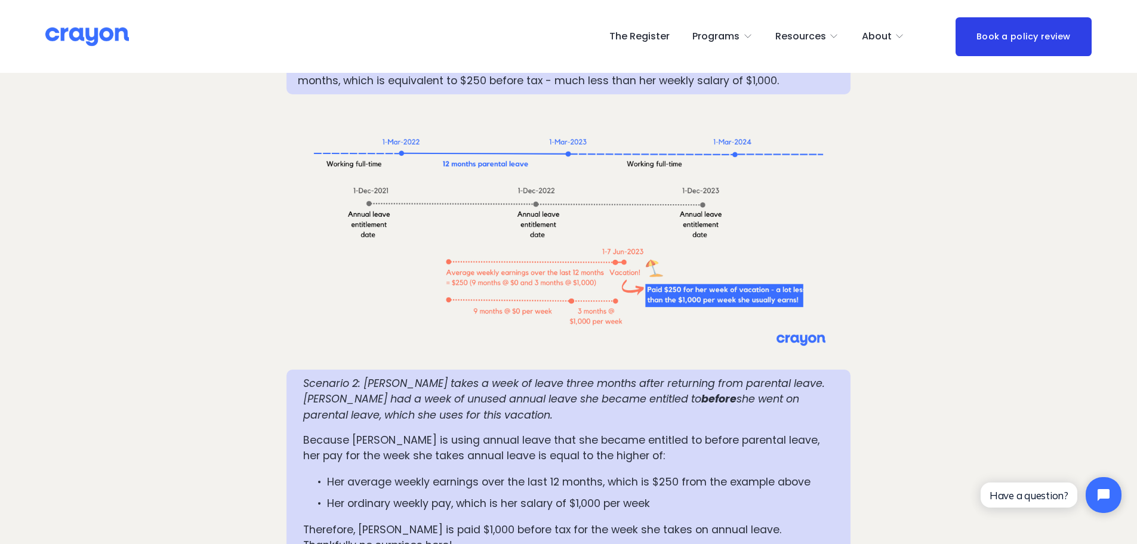
click at [498, 376] on p "Scenario 2: Mia takes a week of leave three months after returning from parenta…" at bounding box center [568, 399] width 531 height 47
